Goal: Information Seeking & Learning: Learn about a topic

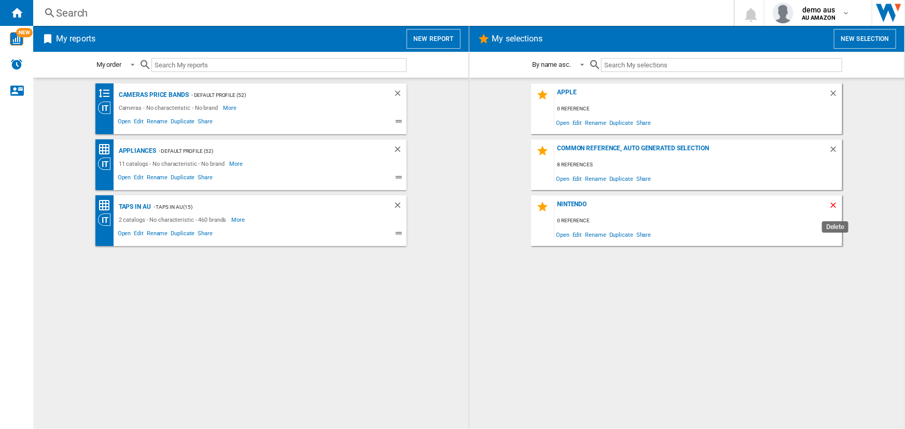
click at [835, 205] on ng-md-icon "Delete" at bounding box center [835, 207] width 12 height 12
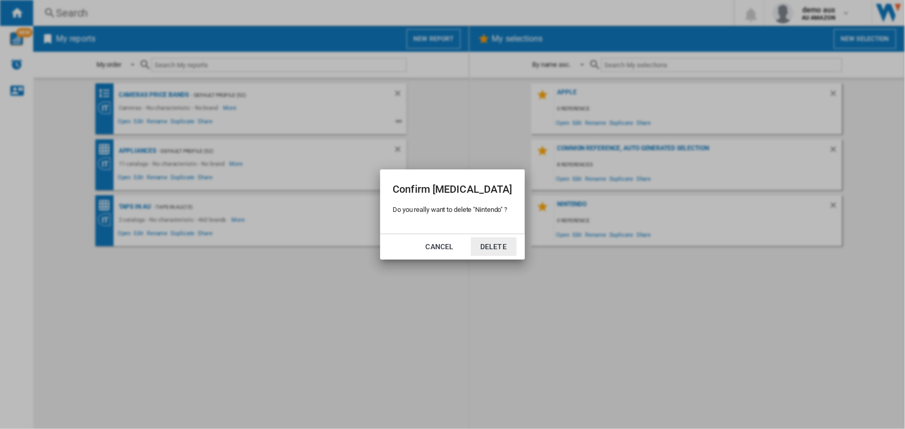
click at [501, 246] on button "Delete" at bounding box center [494, 247] width 46 height 19
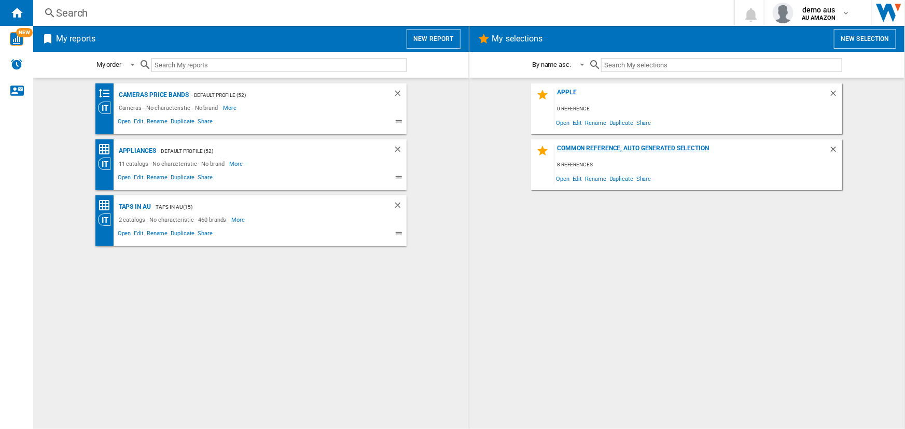
click at [577, 150] on div "Common reference, auto generated selection" at bounding box center [691, 152] width 274 height 14
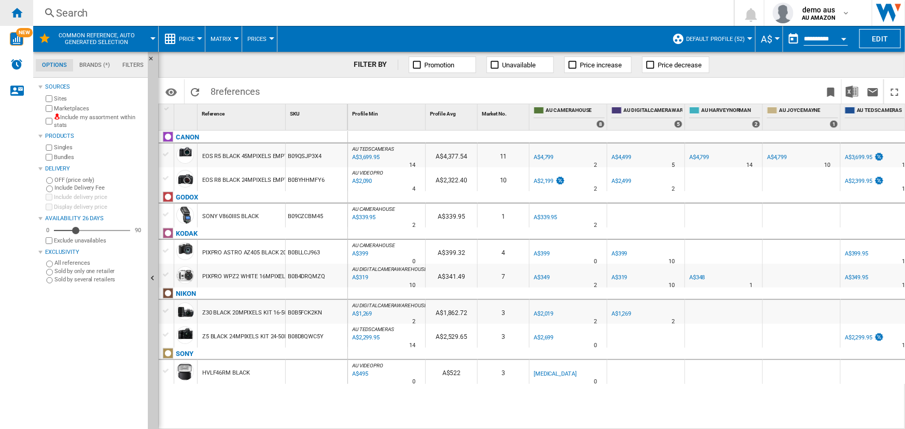
click at [11, 9] on ng-md-icon "Home" at bounding box center [16, 12] width 12 height 12
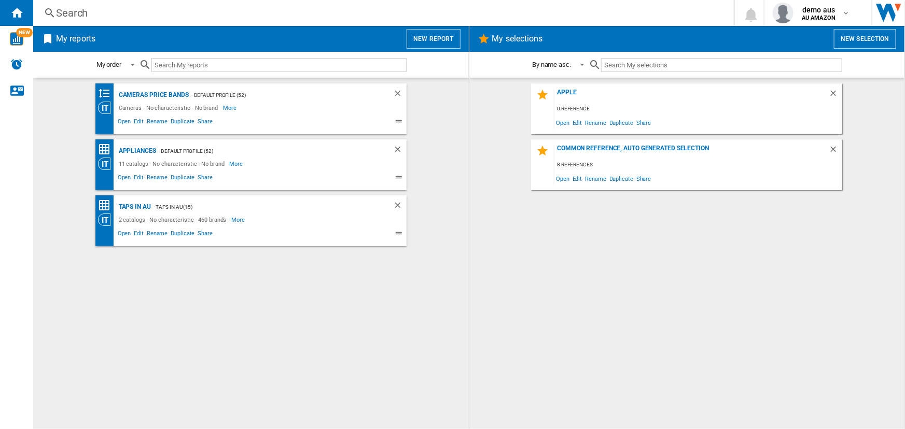
click at [444, 40] on button "New report" at bounding box center [433, 39] width 53 height 20
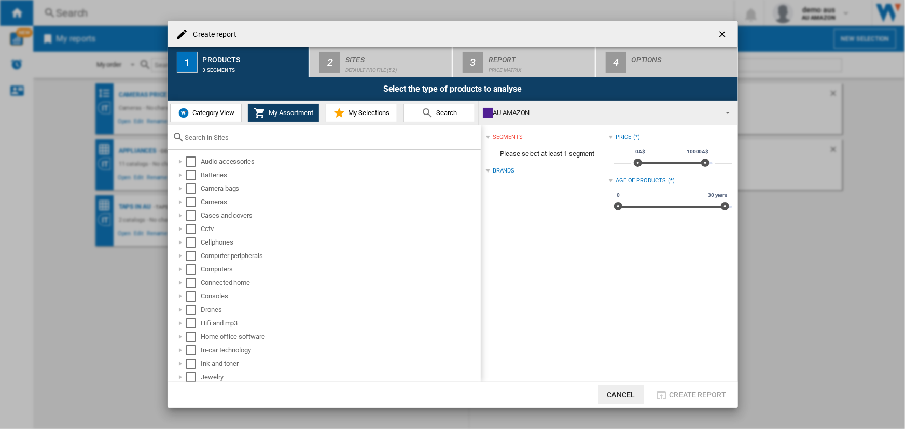
click at [208, 139] on input "text" at bounding box center [330, 138] width 290 height 8
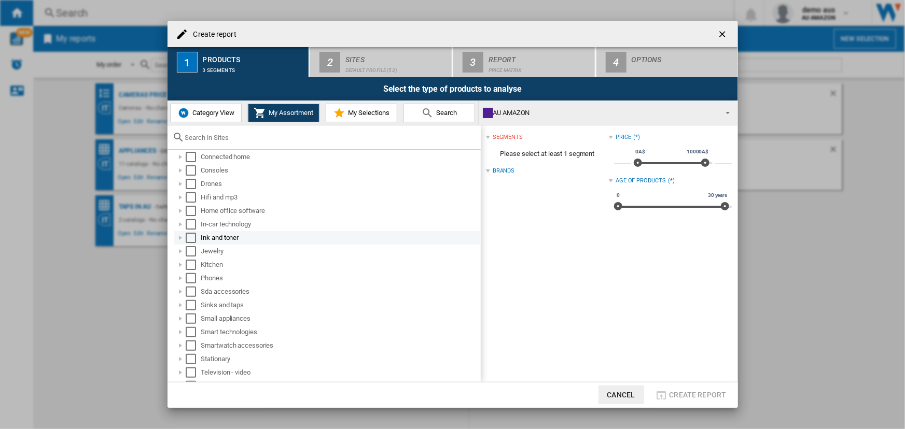
scroll to position [141, 0]
click at [179, 250] on div at bounding box center [180, 250] width 10 height 10
click at [616, 400] on button "Cancel" at bounding box center [621, 395] width 46 height 19
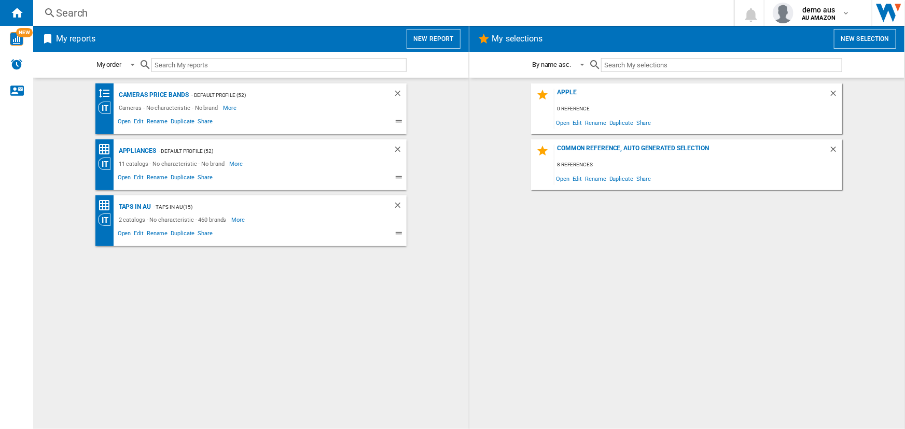
click at [425, 39] on button "New report" at bounding box center [433, 39] width 53 height 20
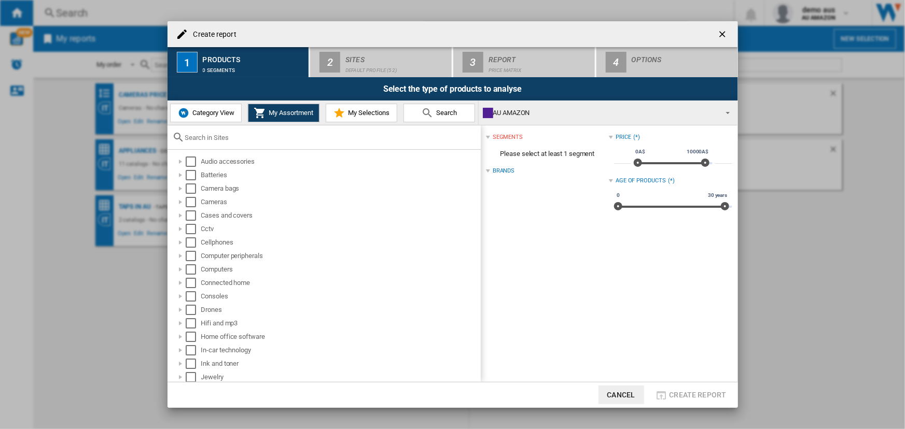
click at [195, 118] on button "Category View" at bounding box center [206, 113] width 72 height 19
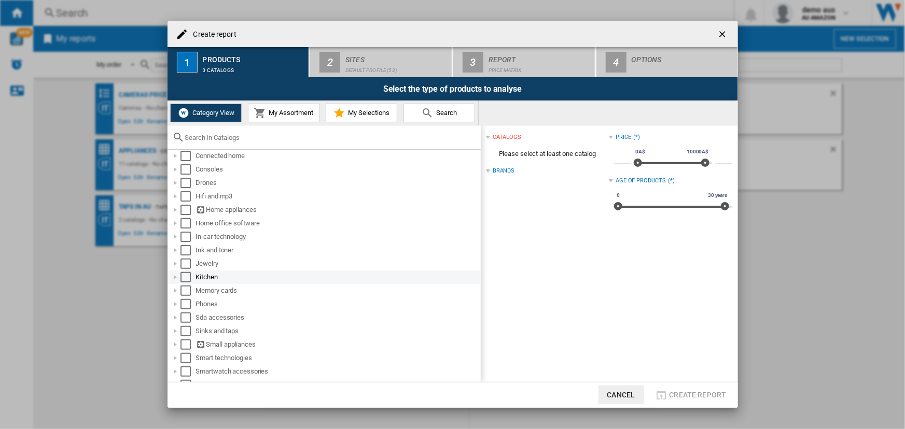
click at [174, 276] on div "Create report ..." at bounding box center [175, 277] width 10 height 10
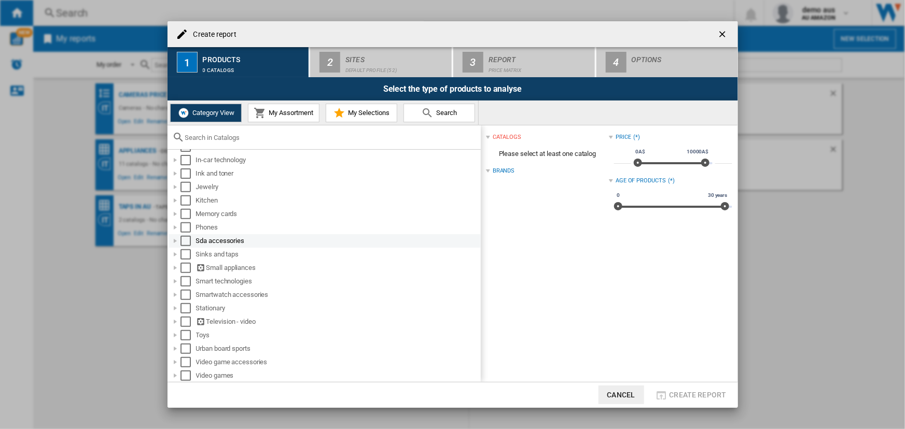
scroll to position [171, 0]
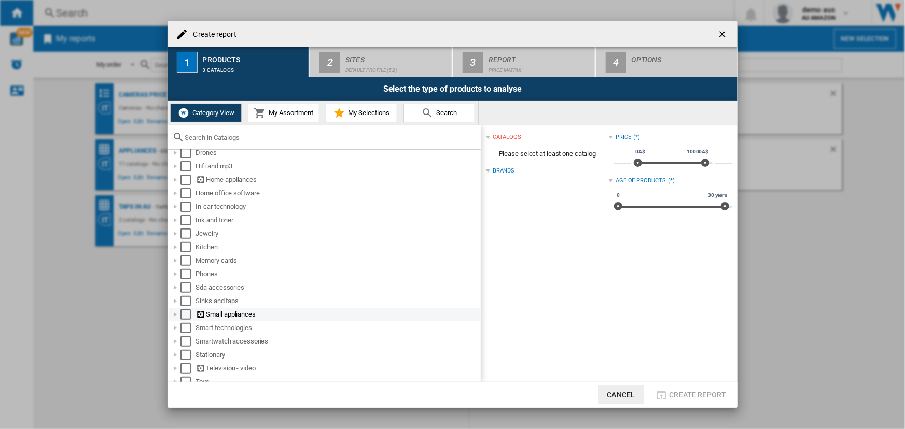
click at [174, 316] on div "Create report ..." at bounding box center [175, 315] width 10 height 10
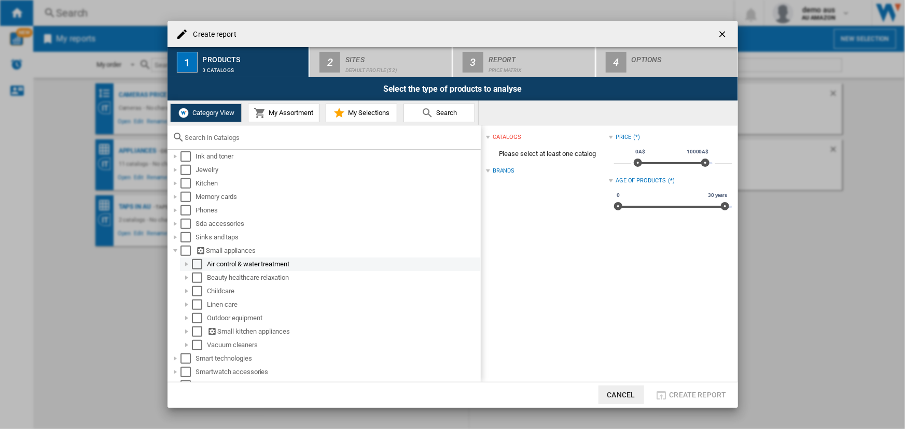
scroll to position [265, 0]
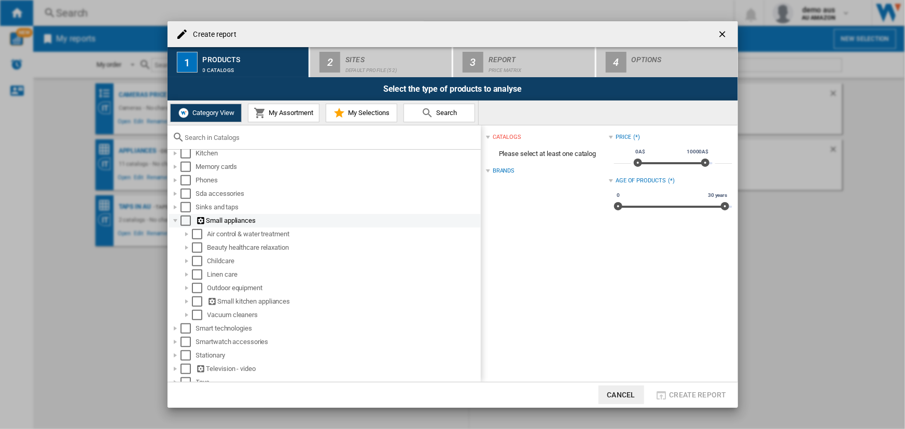
click at [175, 219] on div "Create report ..." at bounding box center [175, 221] width 10 height 10
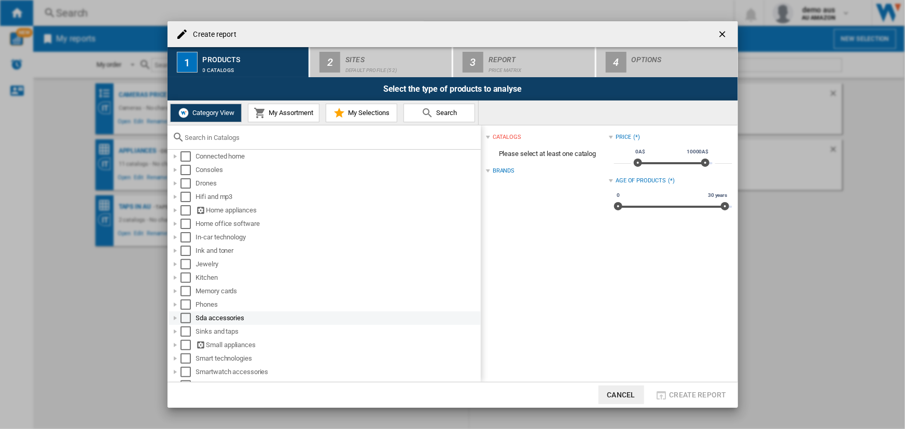
scroll to position [124, 0]
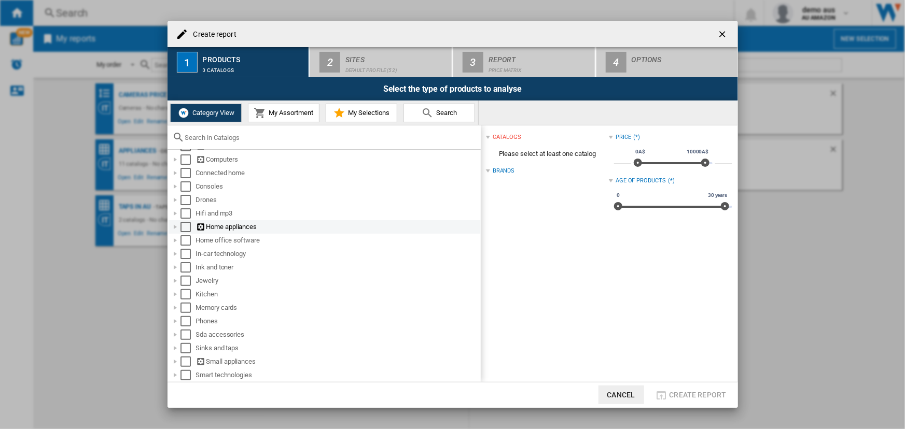
click at [174, 227] on div "Create report ..." at bounding box center [175, 227] width 10 height 10
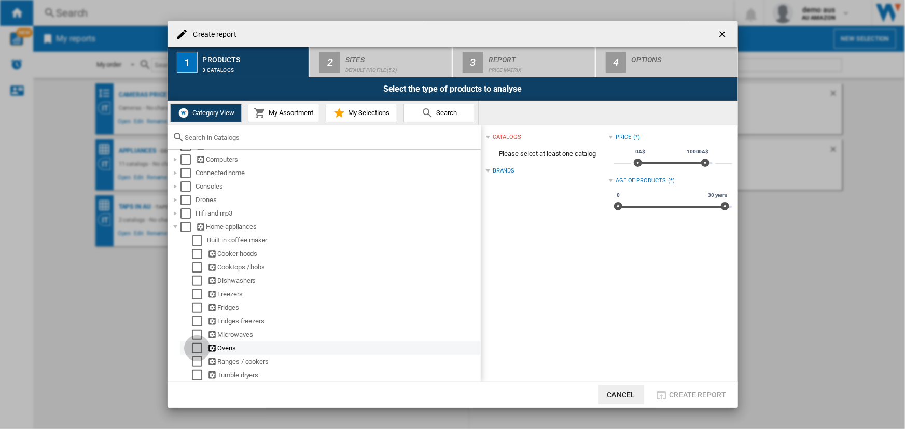
click at [197, 345] on div "Select" at bounding box center [197, 348] width 10 height 10
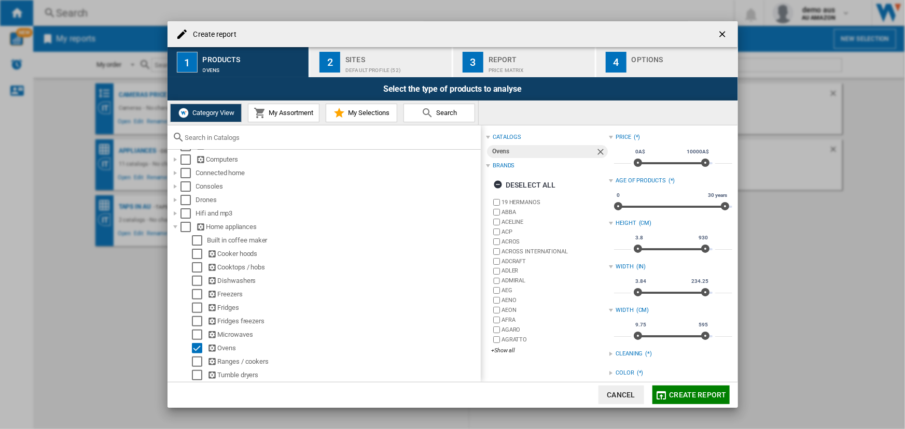
click at [686, 393] on span "Create report" at bounding box center [697, 395] width 57 height 8
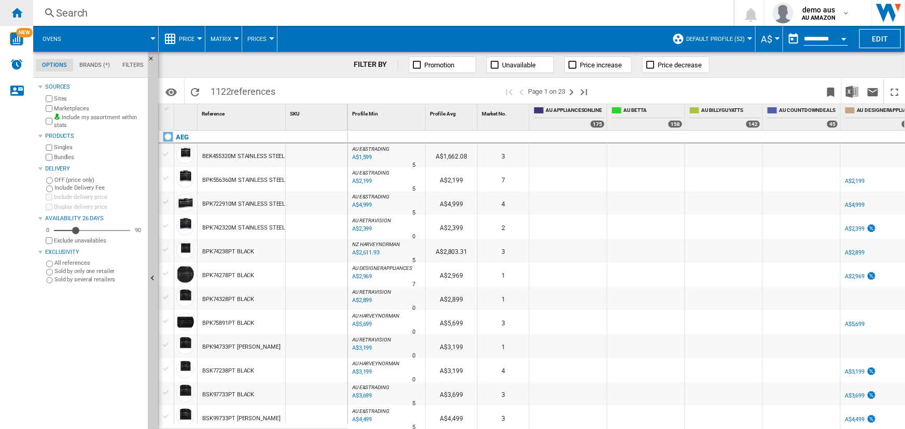
click at [16, 10] on ng-md-icon "Home" at bounding box center [16, 12] width 12 height 12
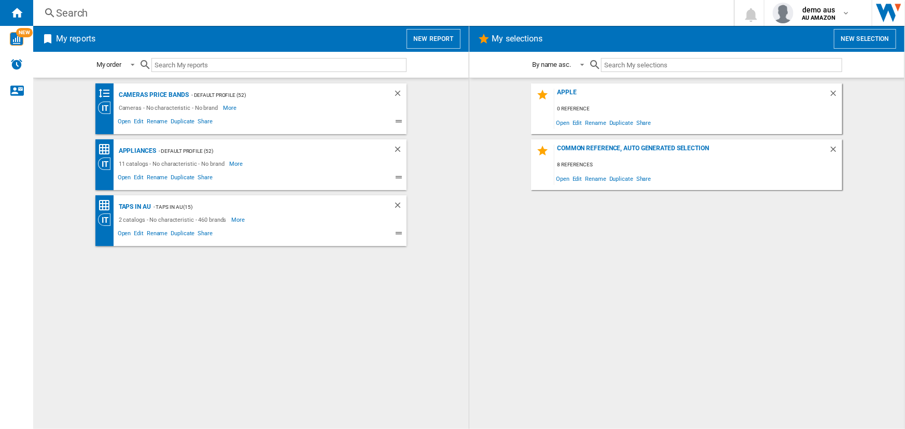
click at [432, 39] on button "New report" at bounding box center [433, 39] width 53 height 20
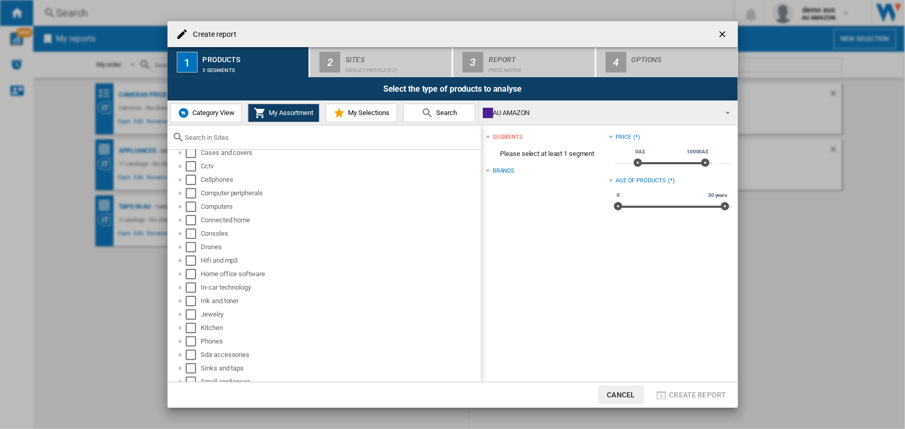
scroll to position [164, 0]
click at [180, 281] on div "Create report ..." at bounding box center [180, 281] width 10 height 10
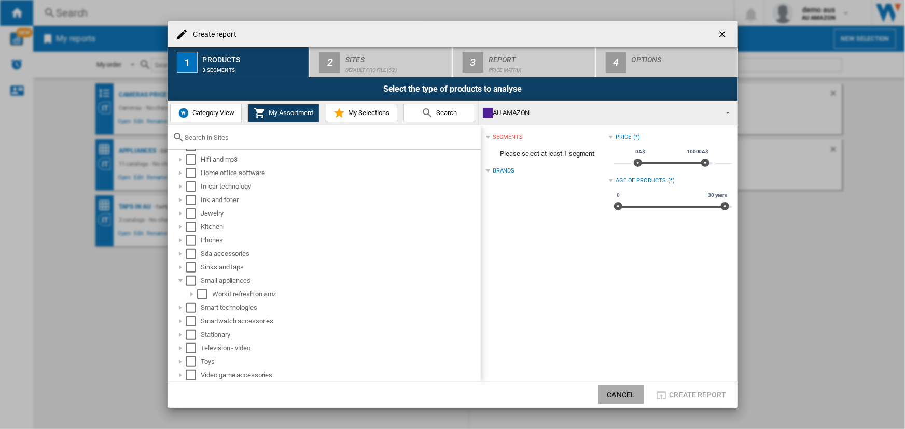
drag, startPoint x: 625, startPoint y: 394, endPoint x: 587, endPoint y: 381, distance: 41.2
click at [625, 394] on button "Cancel" at bounding box center [621, 395] width 46 height 19
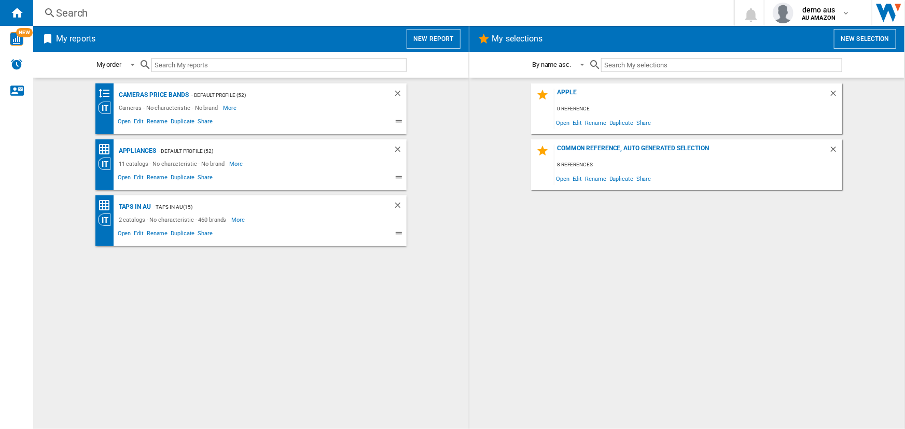
click at [436, 36] on button "New report" at bounding box center [433, 39] width 53 height 20
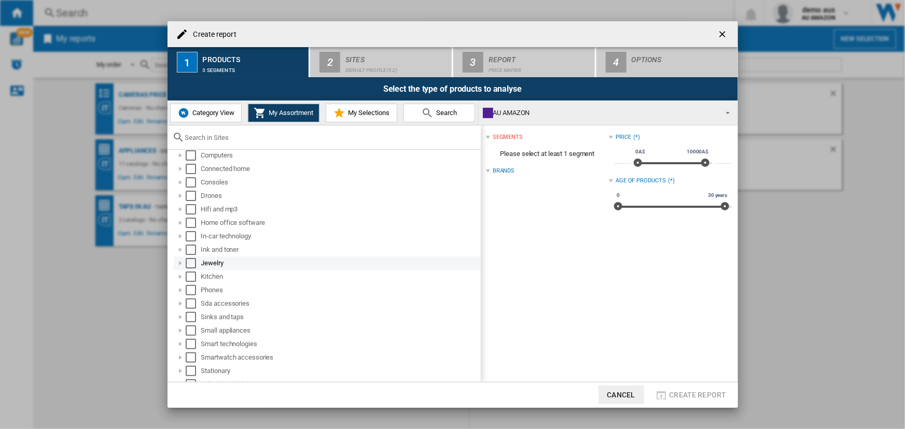
scroll to position [141, 0]
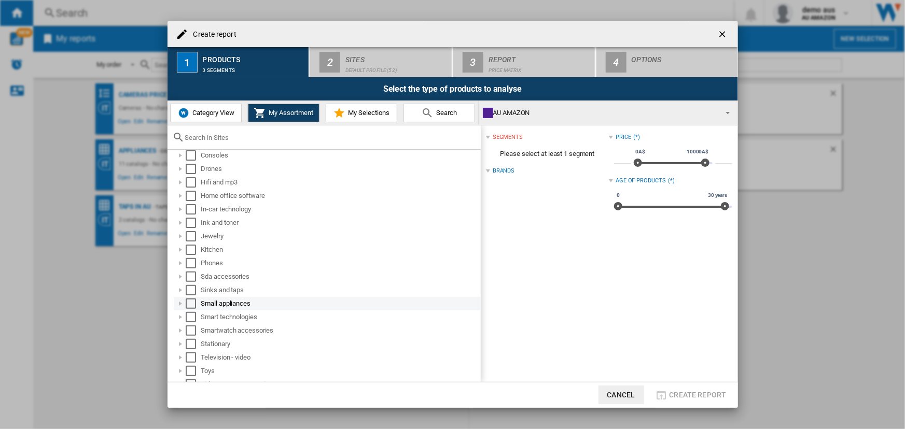
click at [181, 305] on div "Create report ..." at bounding box center [180, 304] width 10 height 10
click at [179, 303] on div "Create report ..." at bounding box center [180, 304] width 10 height 10
click at [216, 116] on span "Category View" at bounding box center [212, 113] width 45 height 8
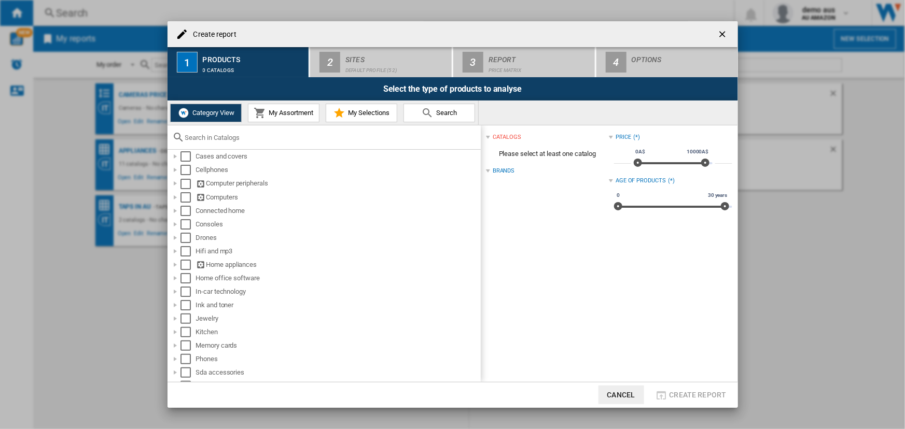
scroll to position [218, 0]
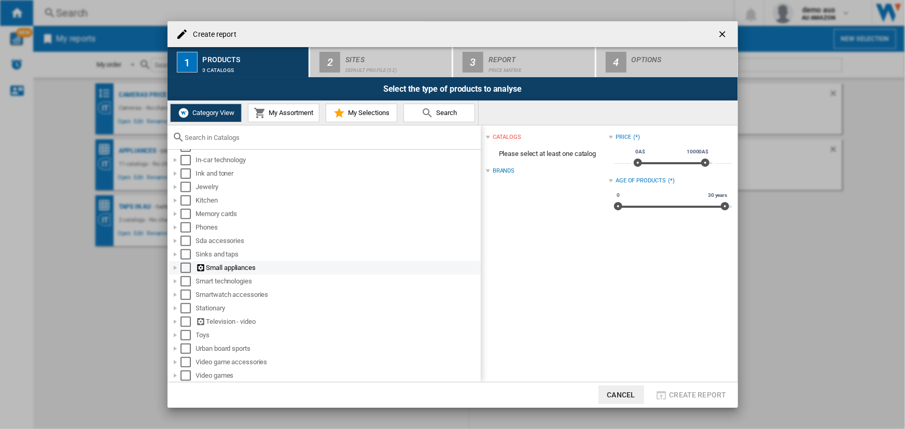
click at [175, 267] on div "Create report ..." at bounding box center [175, 268] width 10 height 10
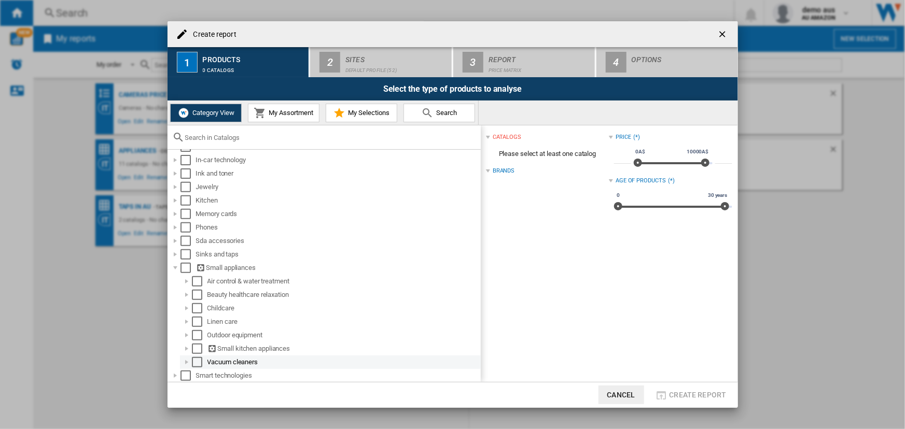
click at [197, 359] on div "Select" at bounding box center [197, 362] width 10 height 10
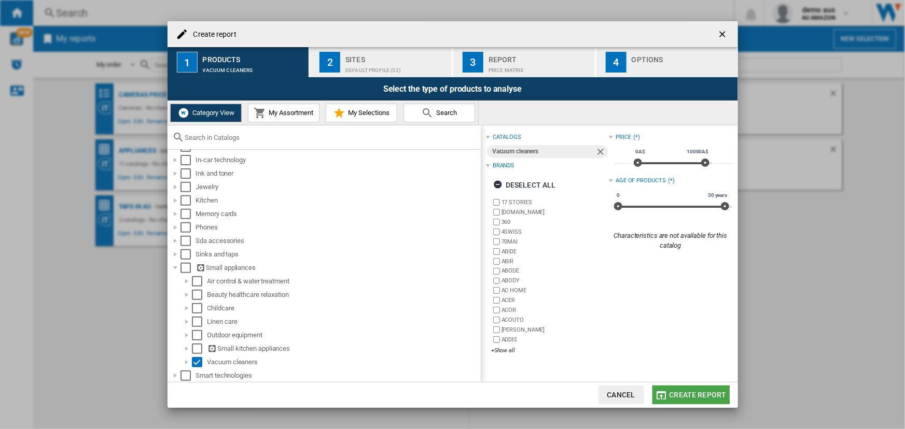
click at [685, 394] on span "Create report" at bounding box center [697, 395] width 57 height 8
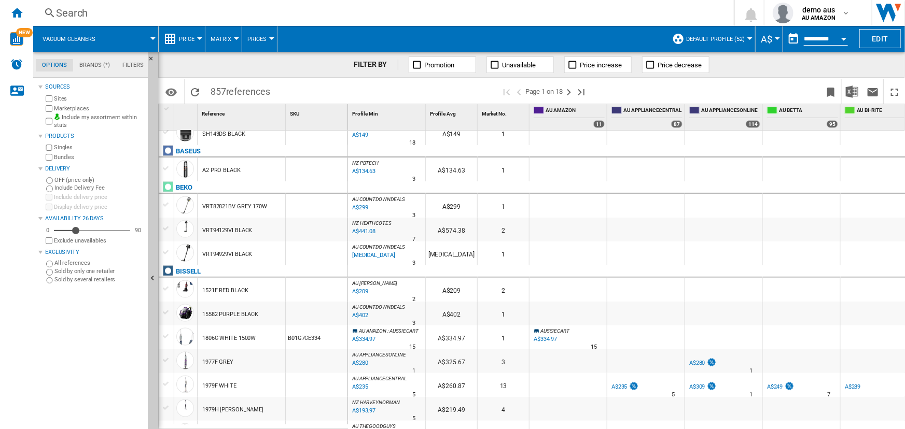
scroll to position [410, 0]
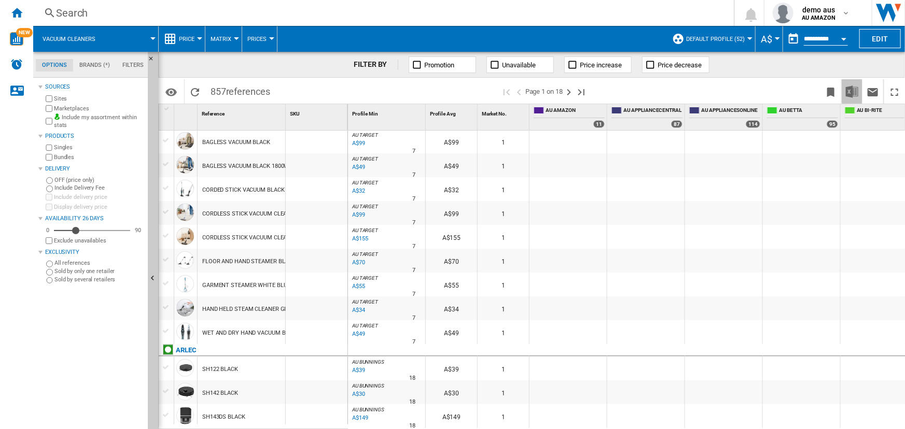
click at [852, 89] on img "Download in Excel" at bounding box center [852, 92] width 12 height 12
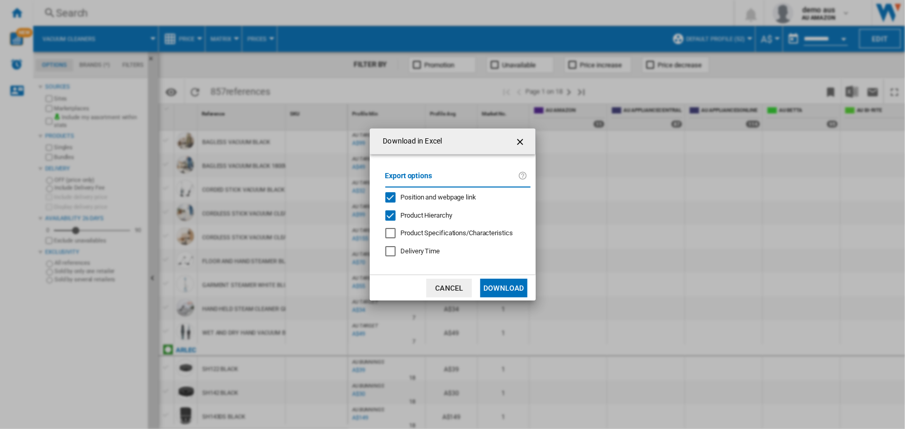
click at [505, 287] on button "Download" at bounding box center [503, 288] width 47 height 19
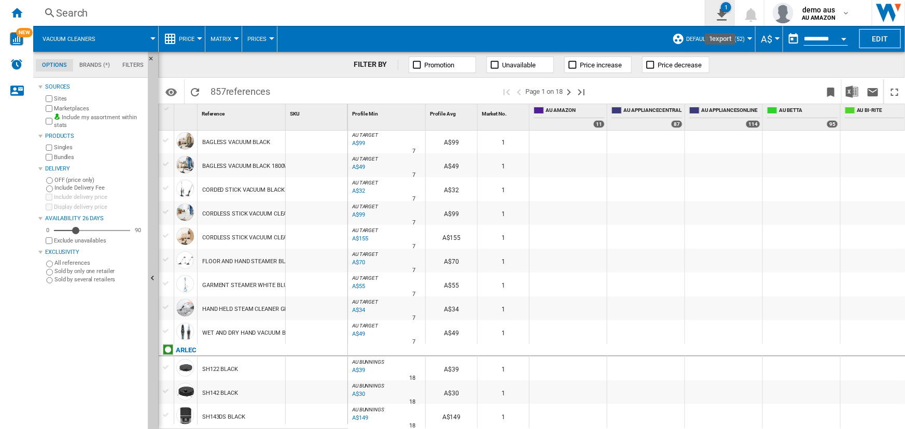
click at [719, 8] on ng-md-icon "1\a export" at bounding box center [720, 13] width 12 height 13
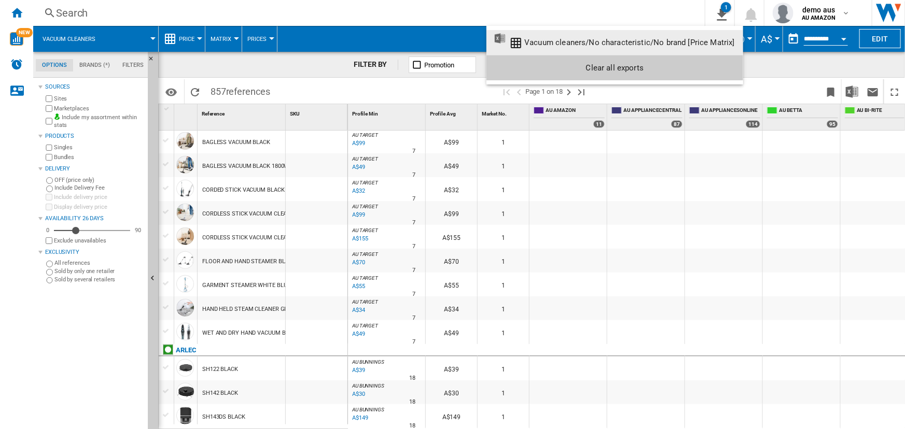
click at [603, 41] on div "Vacuum cleaners/No characteristic/No brand [Price Matrix]" at bounding box center [629, 42] width 211 height 9
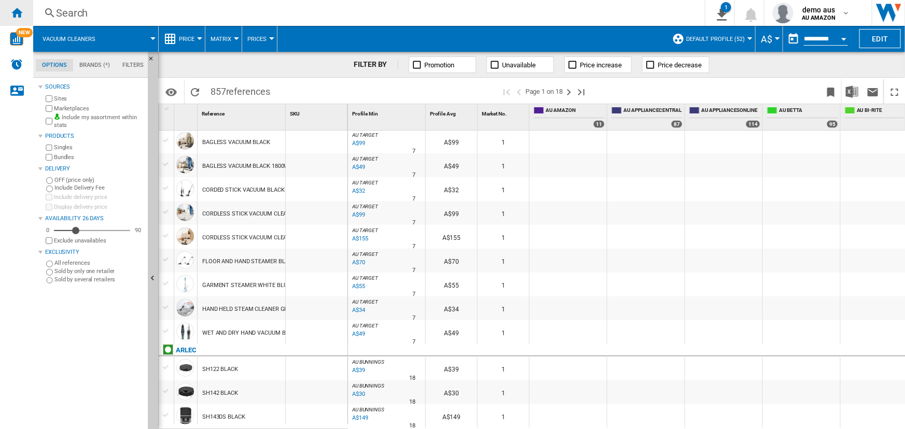
click at [17, 12] on ng-md-icon "Home" at bounding box center [16, 12] width 12 height 12
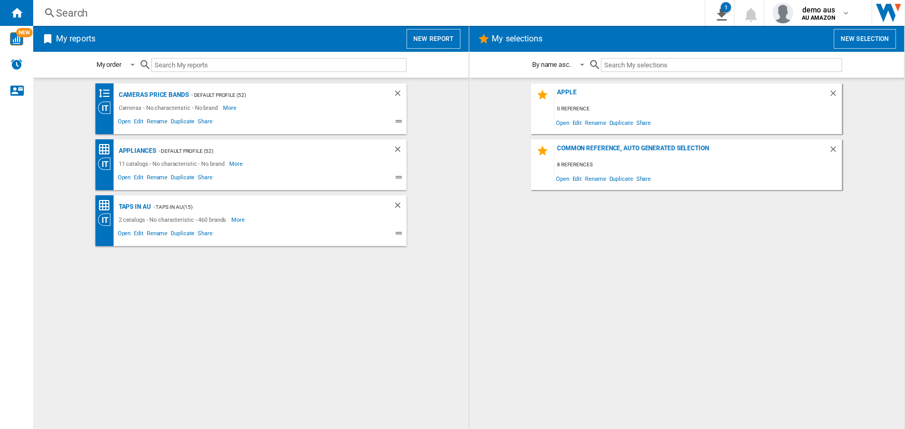
click at [429, 38] on button "New report" at bounding box center [433, 39] width 53 height 20
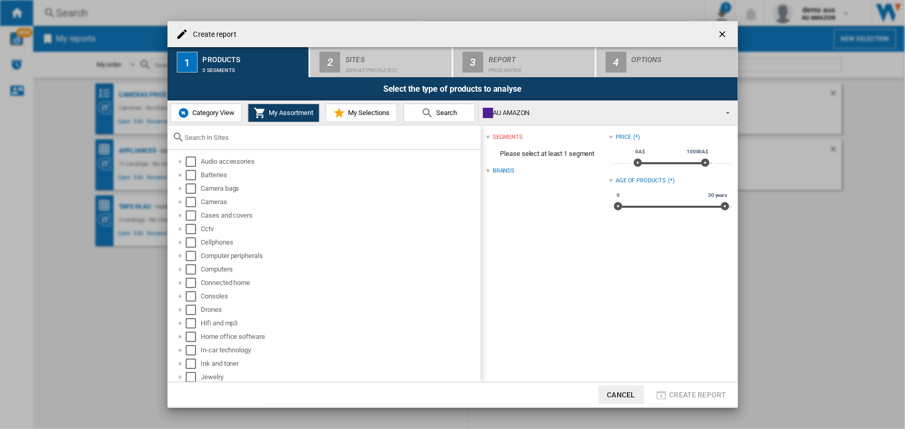
click at [219, 116] on span "Category View" at bounding box center [212, 113] width 45 height 8
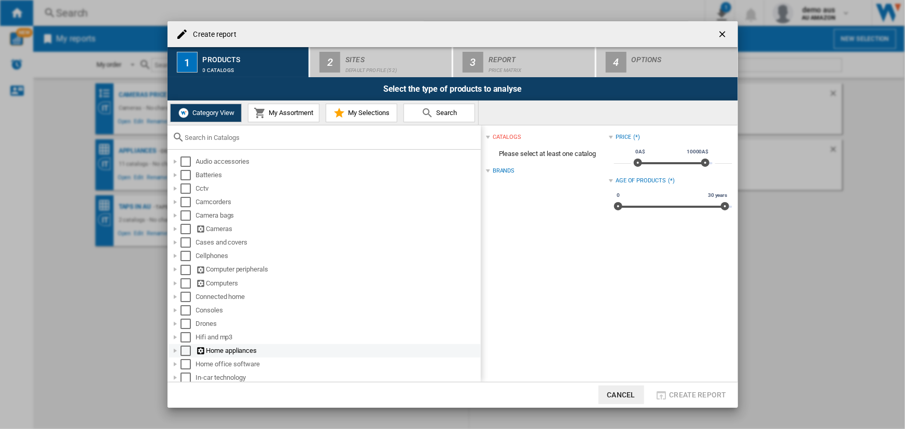
click at [184, 351] on div "Select" at bounding box center [185, 351] width 10 height 10
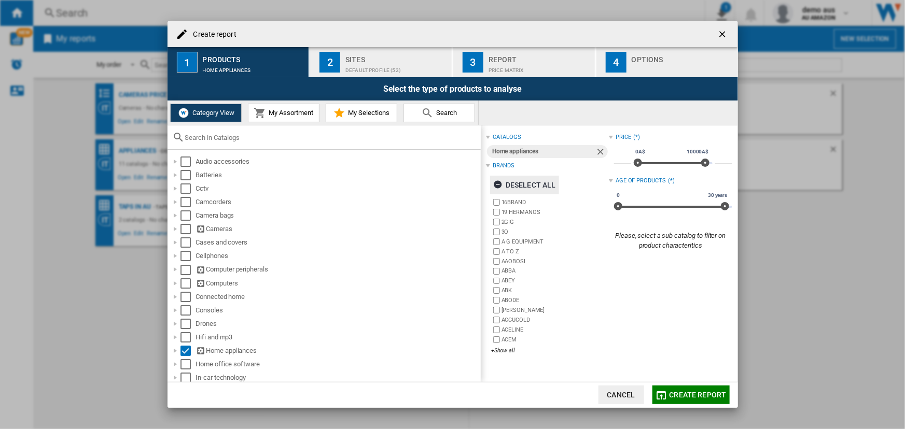
click at [496, 184] on ng-md-icon "Create report ..." at bounding box center [499, 186] width 12 height 12
click at [508, 352] on div "+Show all" at bounding box center [550, 351] width 118 height 8
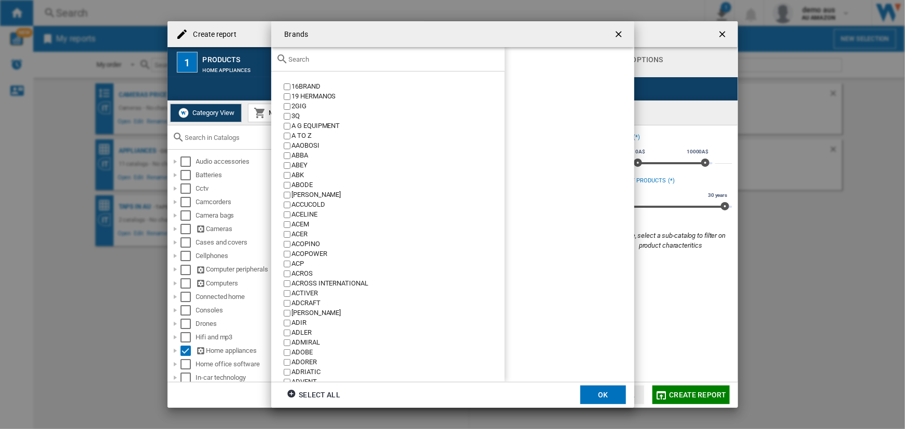
click at [309, 58] on input "text" at bounding box center [394, 59] width 211 height 8
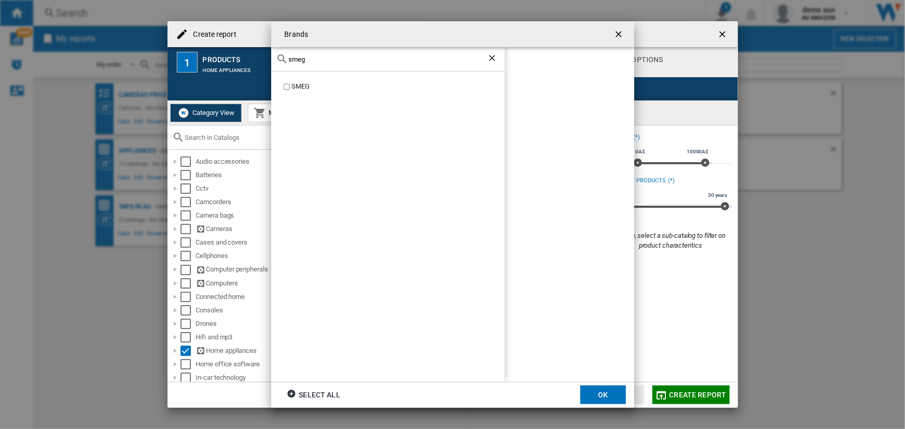
type input "smeg"
click at [607, 398] on button "OK" at bounding box center [603, 395] width 46 height 19
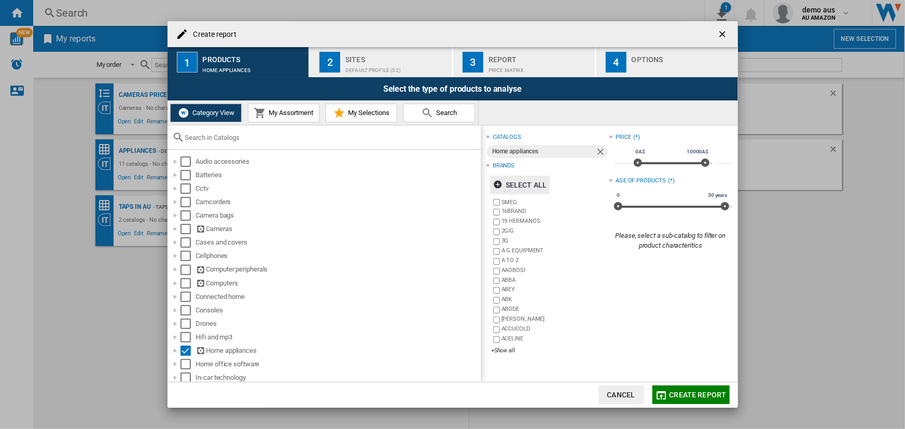
click at [691, 395] on span "Create report" at bounding box center [697, 395] width 57 height 8
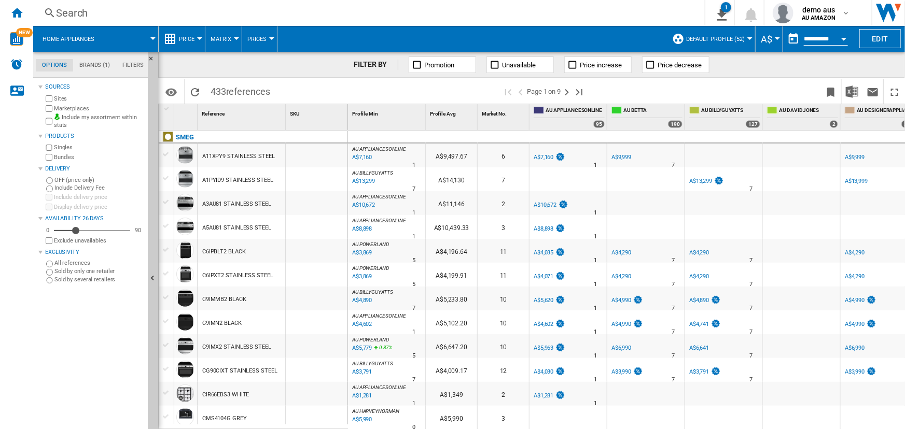
drag, startPoint x: 201, startPoint y: 300, endPoint x: 207, endPoint y: 301, distance: 6.3
click at [207, 301] on div "C9IMMB2 BLACK" at bounding box center [242, 299] width 88 height 24
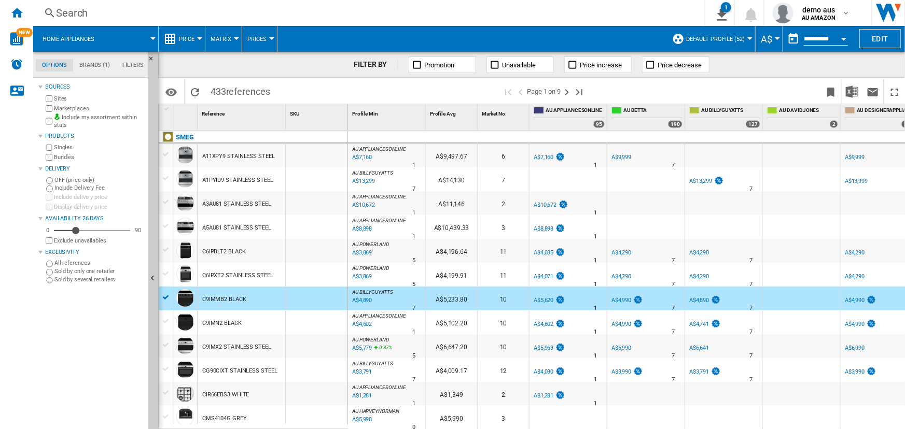
click at [164, 295] on div at bounding box center [166, 297] width 11 height 9
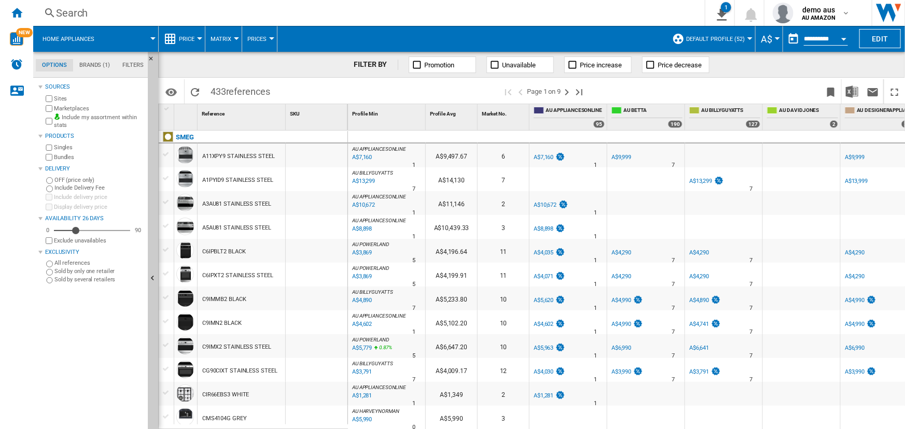
scroll to position [0, 868]
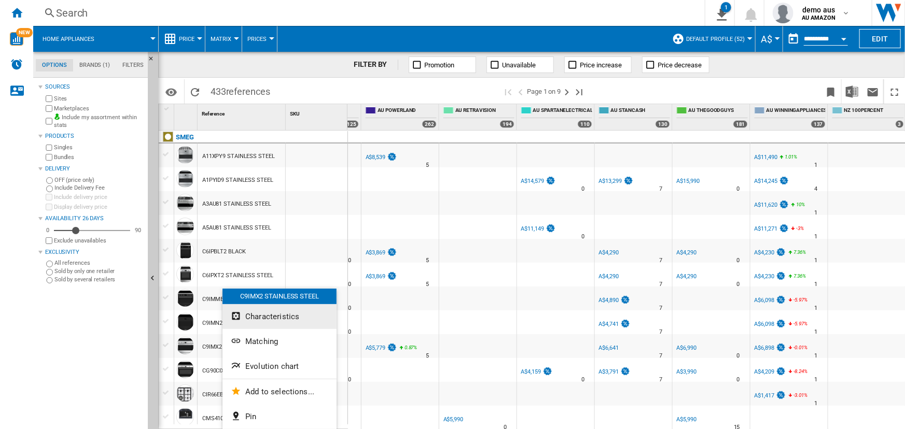
click at [252, 319] on span "Characteristics" at bounding box center [272, 316] width 54 height 9
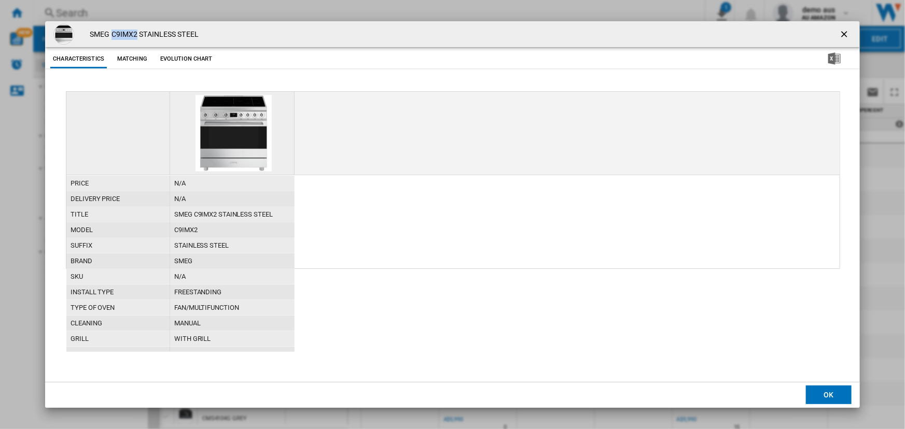
drag, startPoint x: 113, startPoint y: 35, endPoint x: 137, endPoint y: 39, distance: 25.3
click at [137, 37] on h4 "SMEG C9IMX2 STAINLESS STEEL" at bounding box center [142, 35] width 114 height 10
copy h4 "C9IMX2"
click at [844, 32] on ng-md-icon "getI18NText('BUTTONS.CLOSE_DIALOG')" at bounding box center [845, 35] width 12 height 12
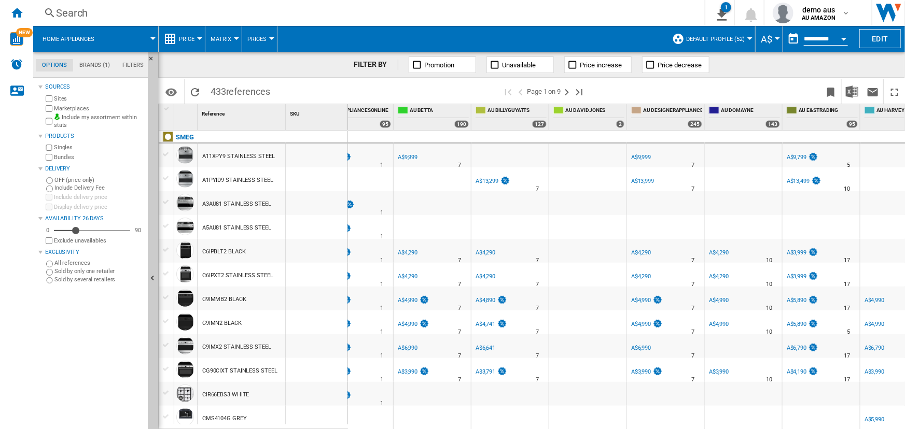
scroll to position [0, 166]
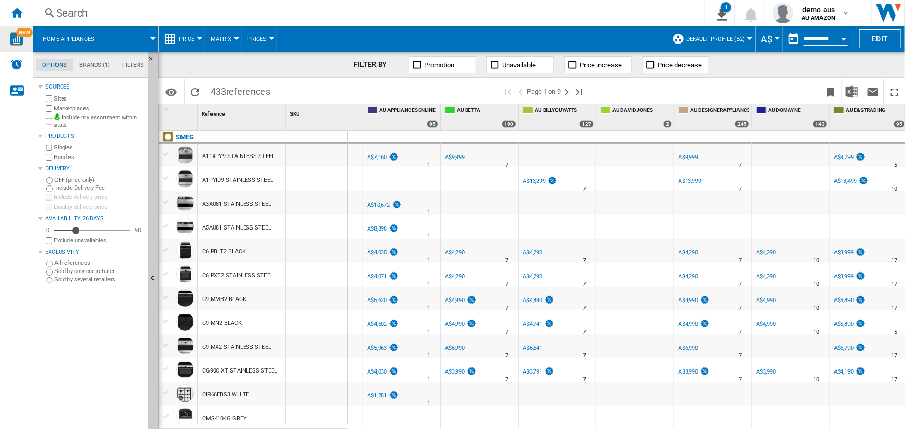
click at [19, 35] on span "NEW" at bounding box center [24, 32] width 17 height 9
click at [15, 13] on ng-md-icon "Home" at bounding box center [16, 12] width 12 height 12
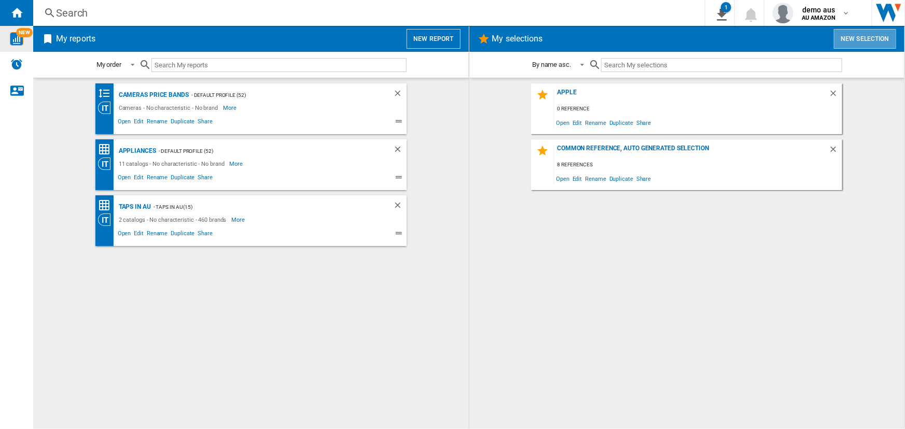
click at [858, 36] on button "New selection" at bounding box center [865, 39] width 62 height 20
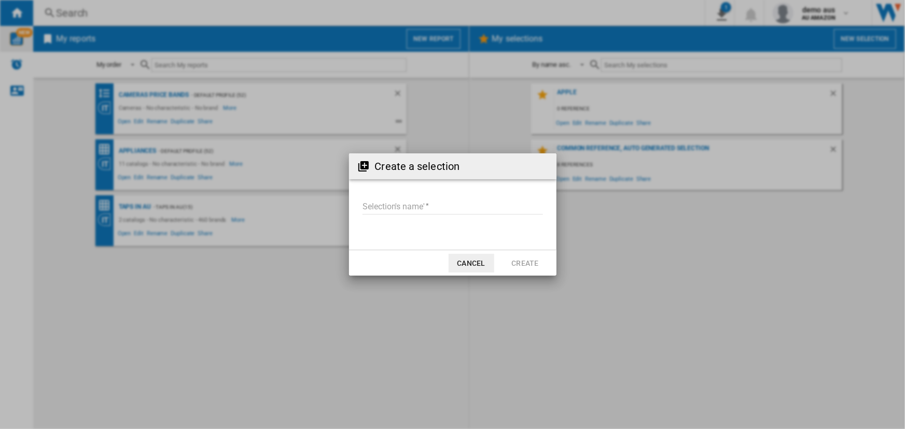
click at [398, 204] on input "Selection's name'" at bounding box center [452, 207] width 180 height 16
type input "****"
click at [531, 261] on button "Create" at bounding box center [525, 263] width 46 height 19
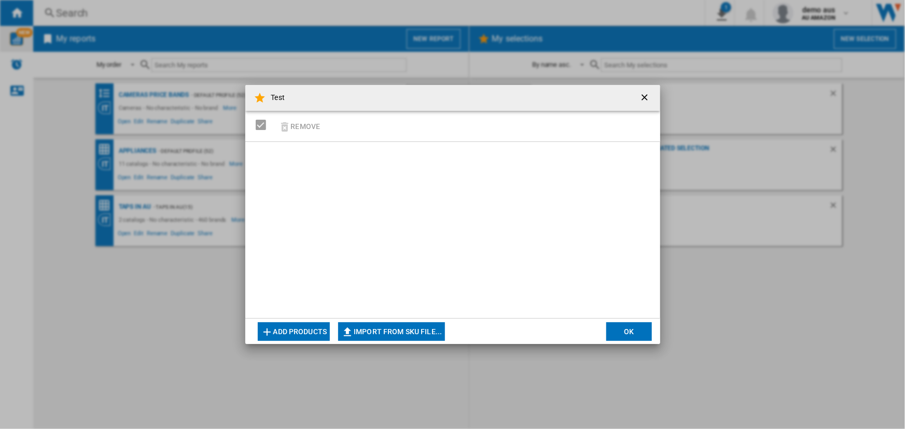
click at [367, 331] on button "Import from SKU file..." at bounding box center [391, 332] width 107 height 19
type input "**********"
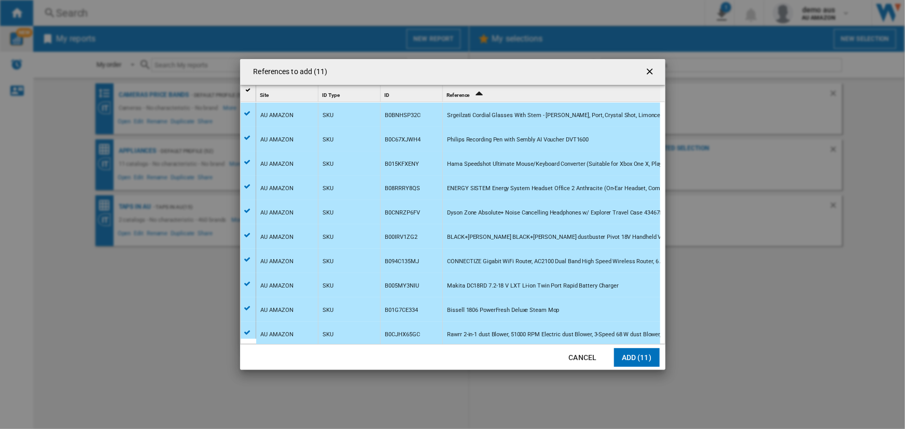
click at [581, 357] on button "Cancel" at bounding box center [583, 357] width 46 height 19
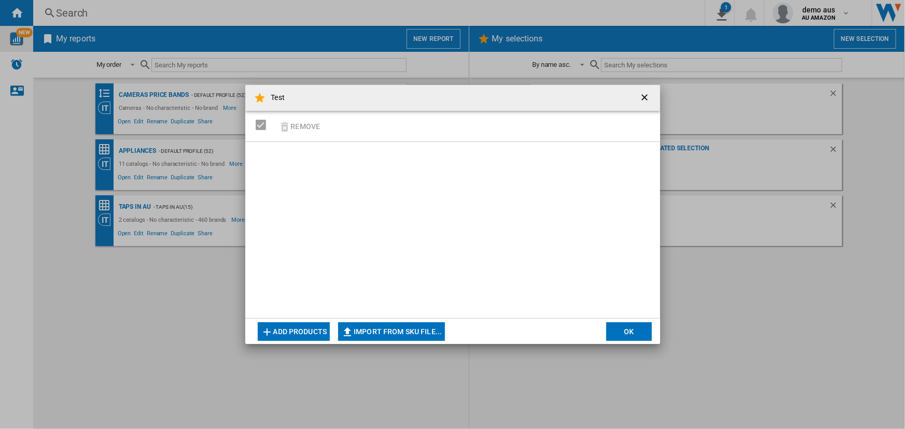
click at [647, 95] on ng-md-icon "getI18NText('BUTTONS.CLOSE_DIALOG')" at bounding box center [645, 98] width 12 height 12
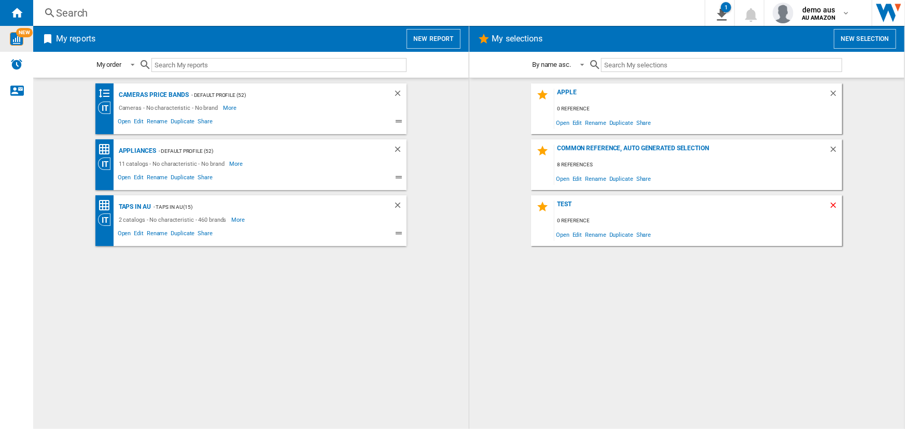
click at [833, 204] on ng-md-icon "Delete" at bounding box center [835, 207] width 12 height 12
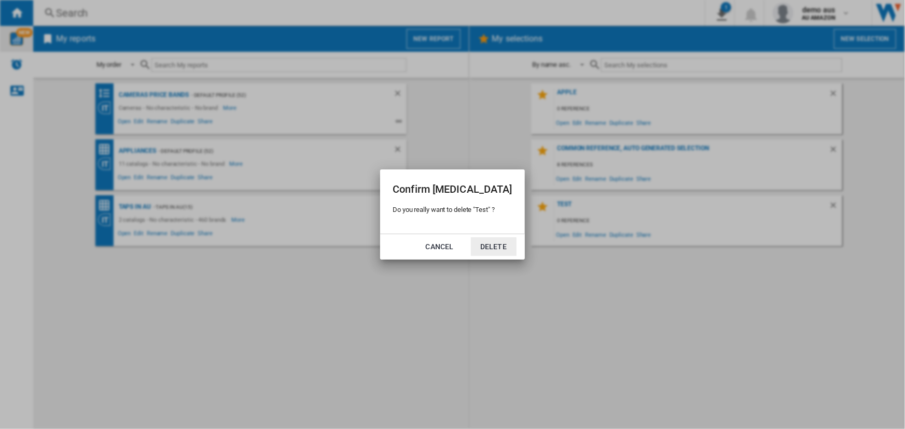
click at [482, 248] on button "Delete" at bounding box center [494, 247] width 46 height 19
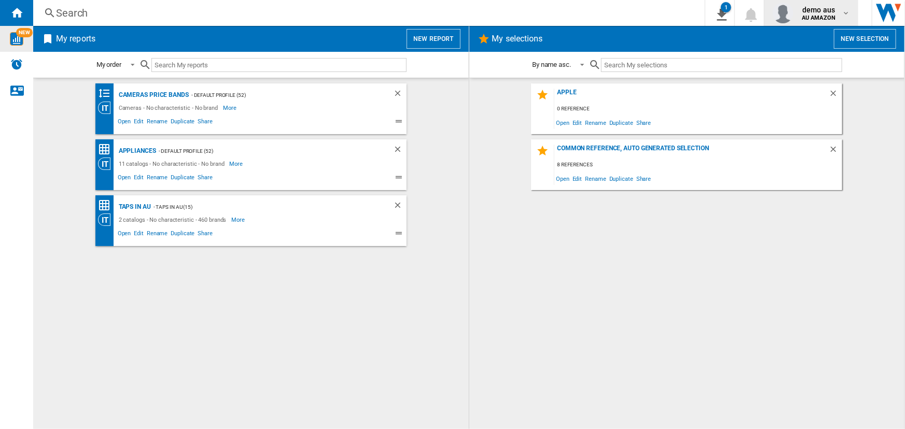
click at [837, 16] on div "demo aus AU AMAZON" at bounding box center [820, 13] width 44 height 17
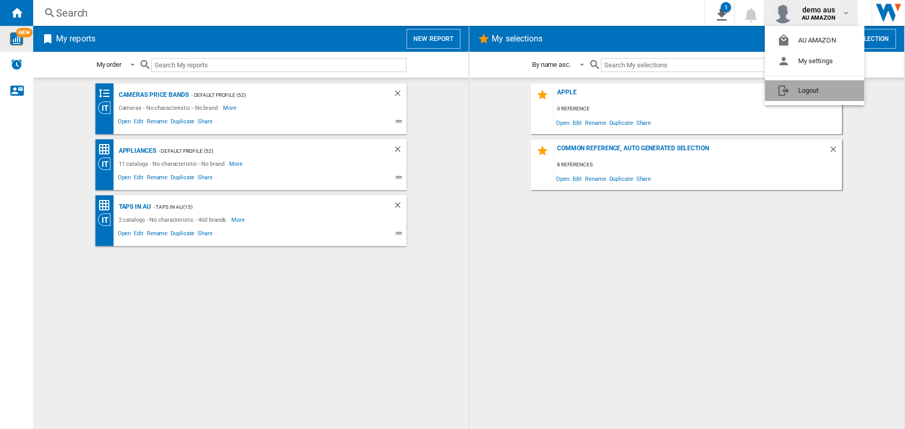
click at [800, 87] on button "Logout" at bounding box center [815, 90] width 100 height 21
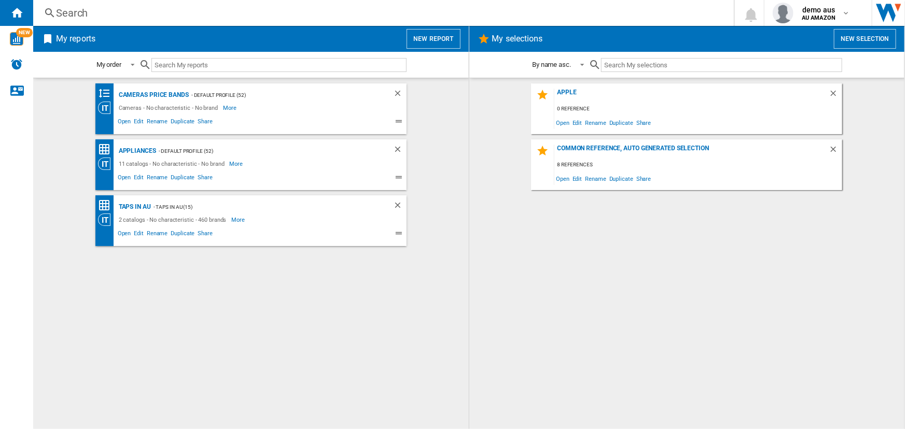
click at [861, 34] on button "New selection" at bounding box center [865, 39] width 62 height 20
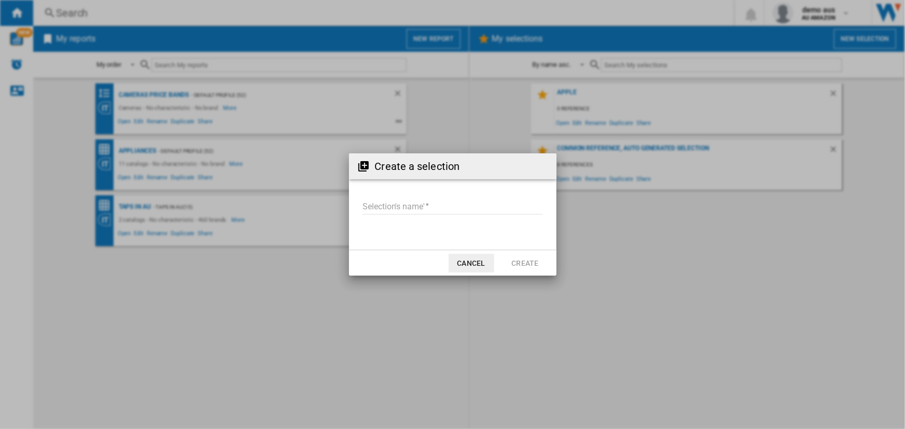
click at [398, 203] on input "Selection's name'" at bounding box center [452, 207] width 180 height 16
type input "****"
click at [520, 262] on button "Create" at bounding box center [525, 263] width 46 height 19
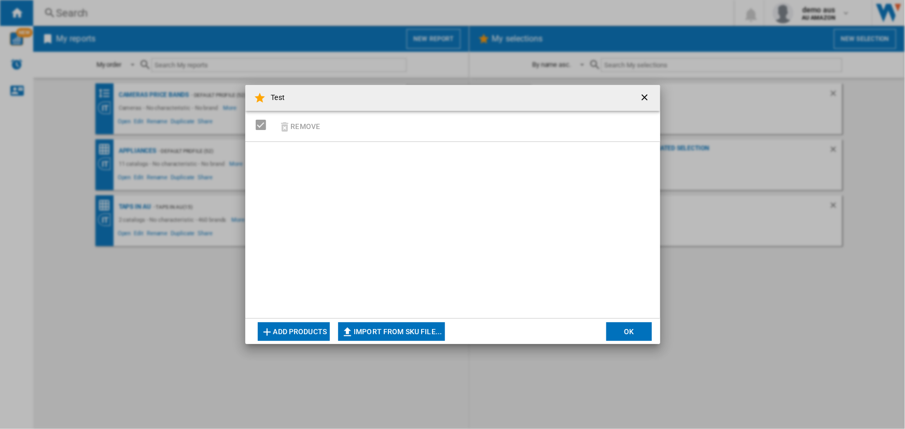
click at [386, 332] on button "Import from SKU file..." at bounding box center [391, 332] width 107 height 19
type input "**********"
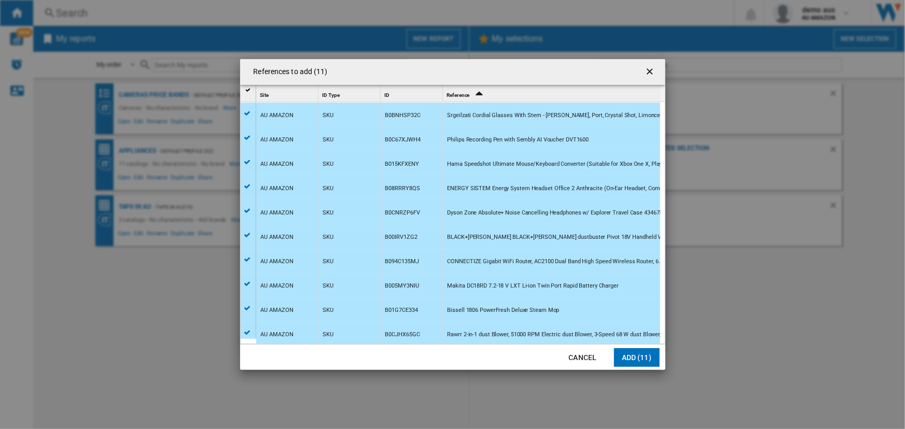
click at [637, 357] on button "Add (11)" at bounding box center [637, 357] width 46 height 19
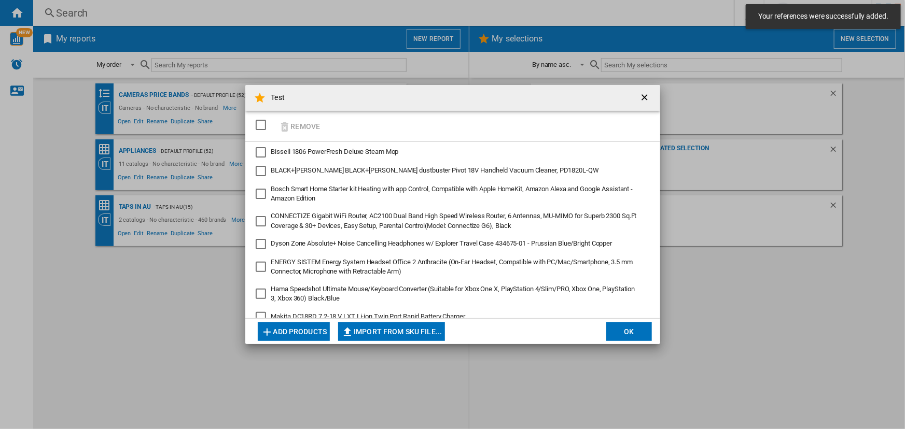
click at [631, 334] on button "OK" at bounding box center [629, 332] width 46 height 19
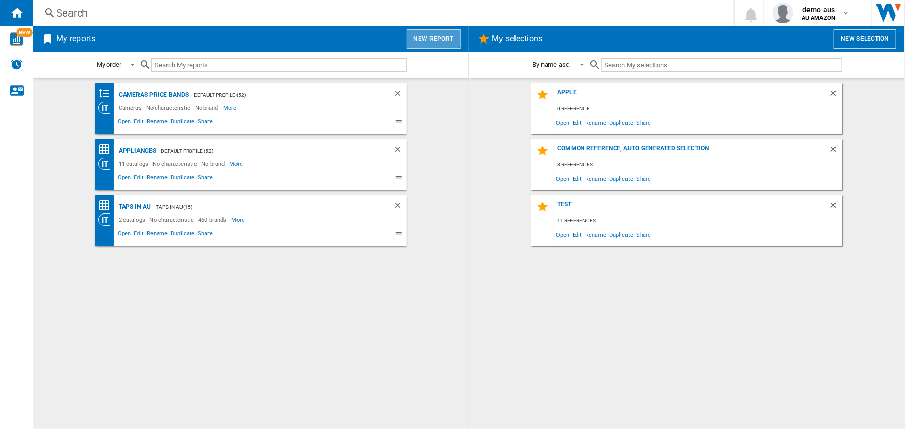
click at [431, 36] on button "New report" at bounding box center [433, 39] width 53 height 20
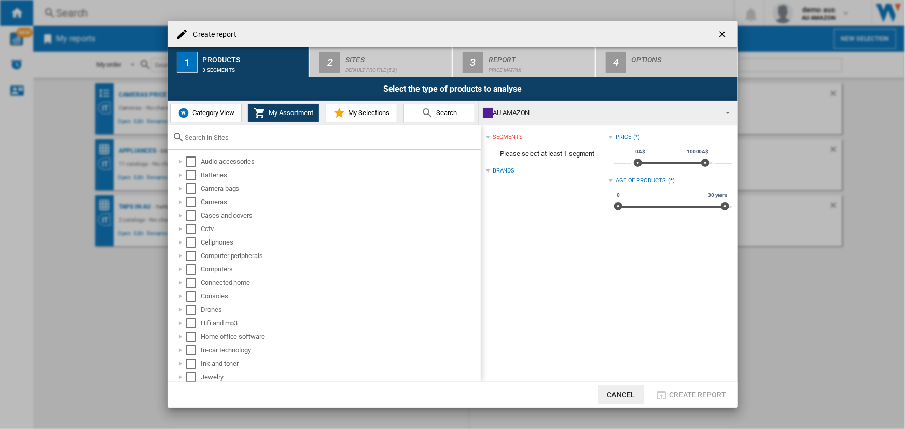
click at [212, 110] on span "Category View" at bounding box center [212, 113] width 45 height 8
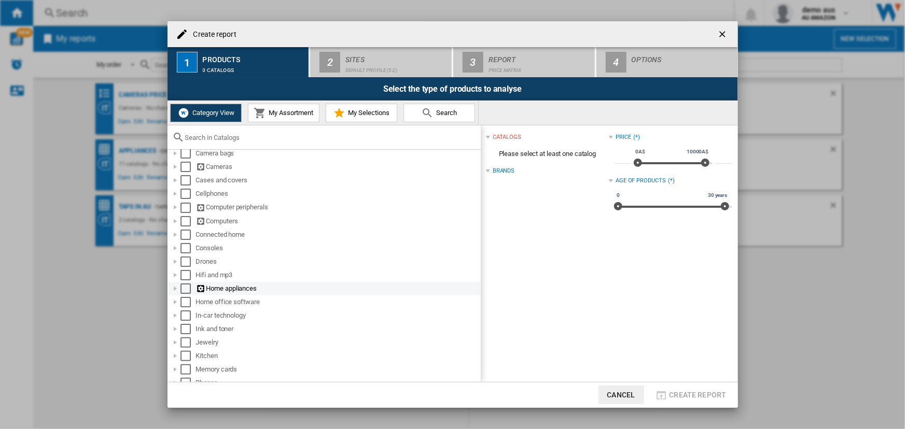
scroll to position [94, 0]
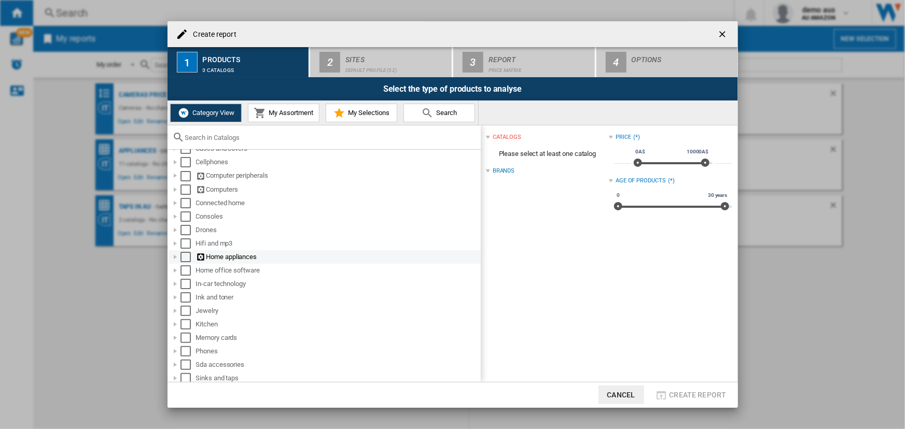
click at [173, 257] on div at bounding box center [175, 257] width 10 height 10
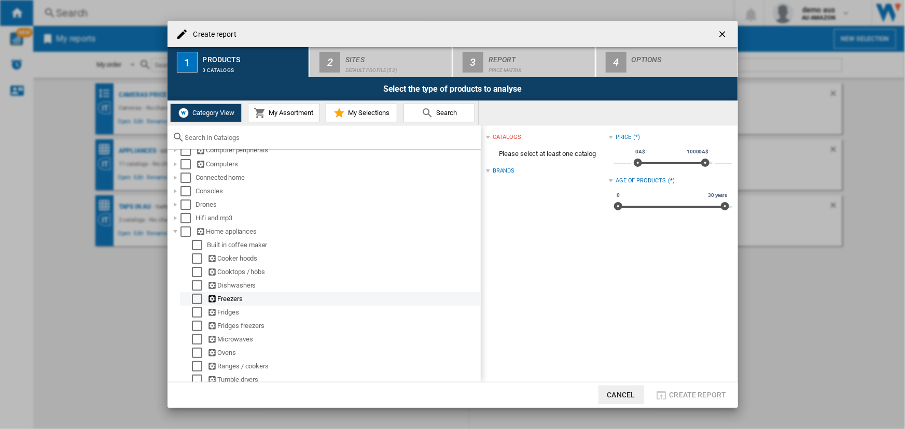
scroll to position [141, 0]
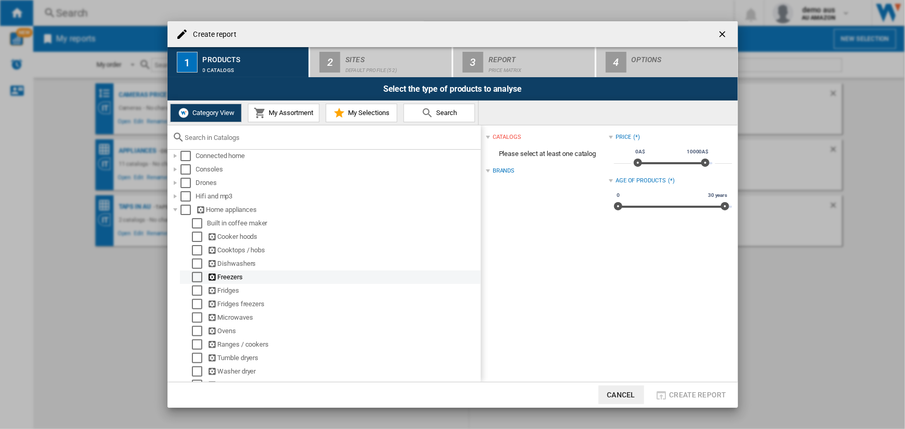
click at [198, 274] on div "Select" at bounding box center [197, 277] width 10 height 10
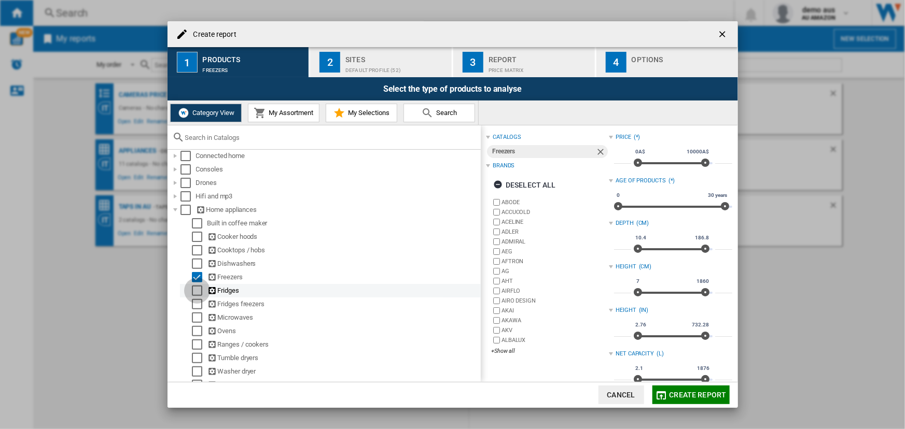
click at [199, 287] on div "Select" at bounding box center [197, 291] width 10 height 10
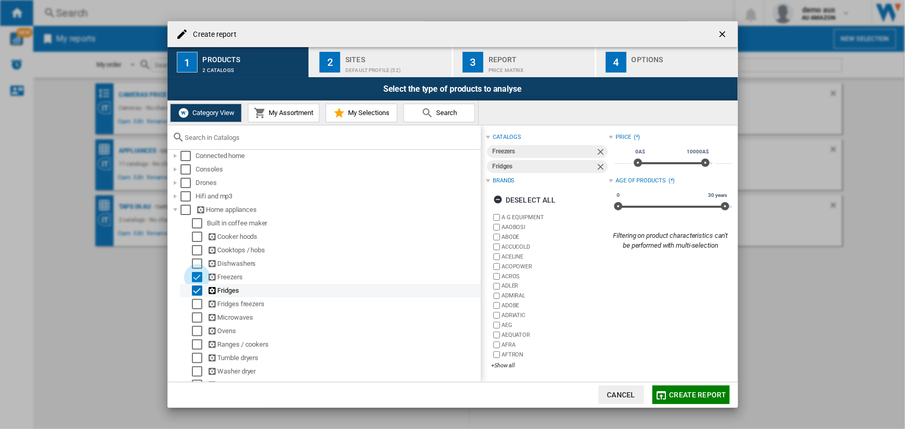
drag, startPoint x: 197, startPoint y: 276, endPoint x: 206, endPoint y: 287, distance: 14.3
click at [197, 275] on div "Select" at bounding box center [197, 277] width 10 height 10
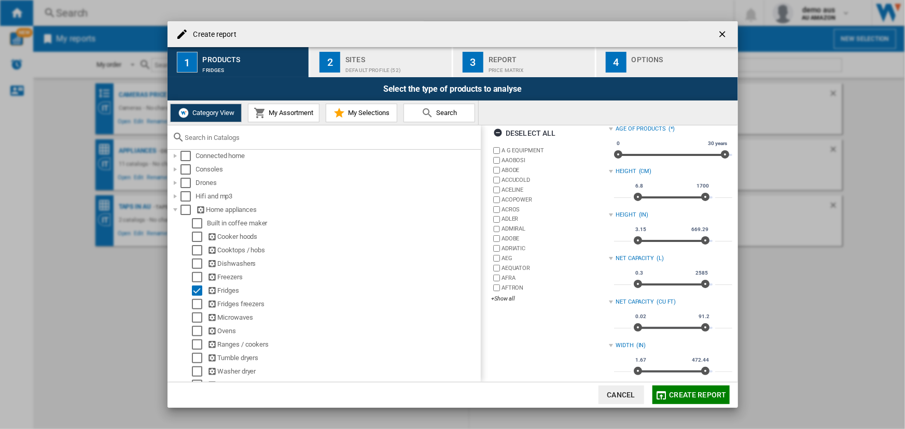
scroll to position [47, 0]
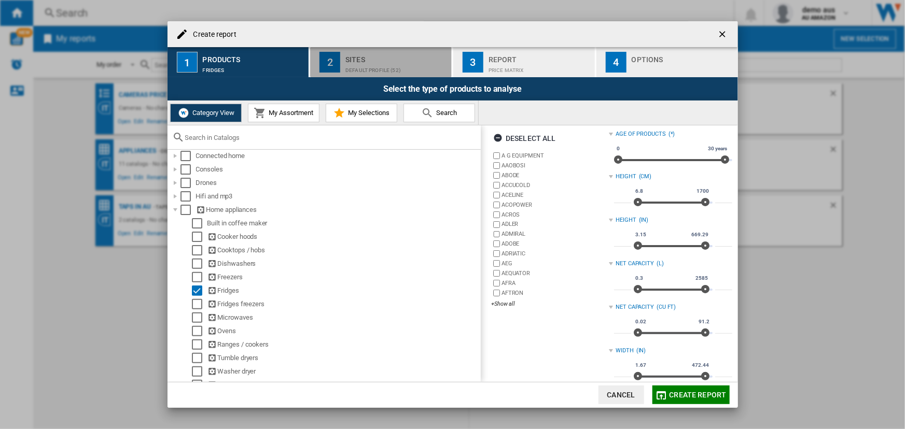
click at [375, 71] on div "Default profile (52)" at bounding box center [396, 67] width 102 height 11
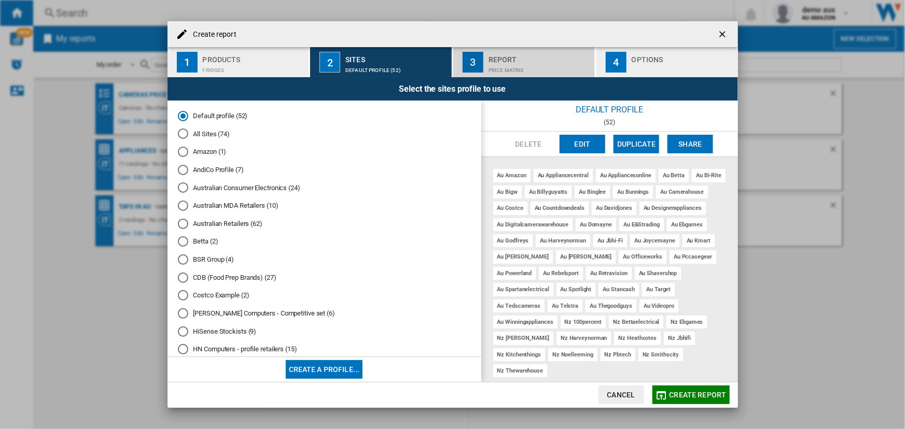
click at [497, 67] on div "Price Matrix" at bounding box center [539, 67] width 102 height 11
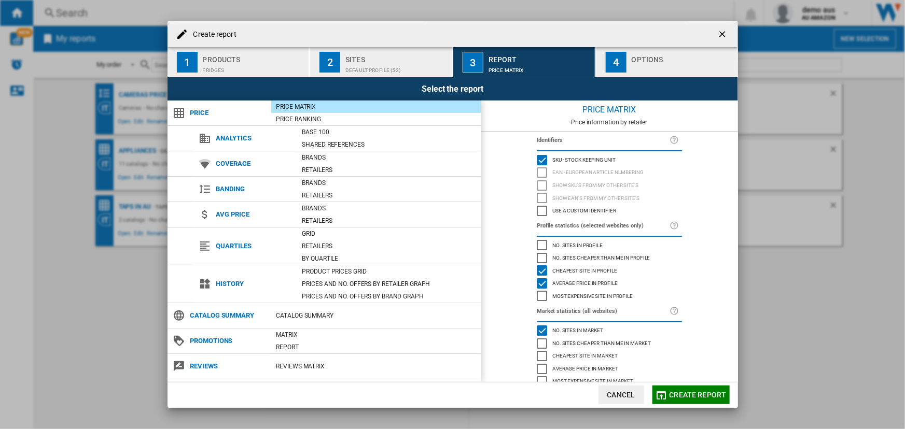
click at [652, 66] on div "button" at bounding box center [683, 67] width 102 height 11
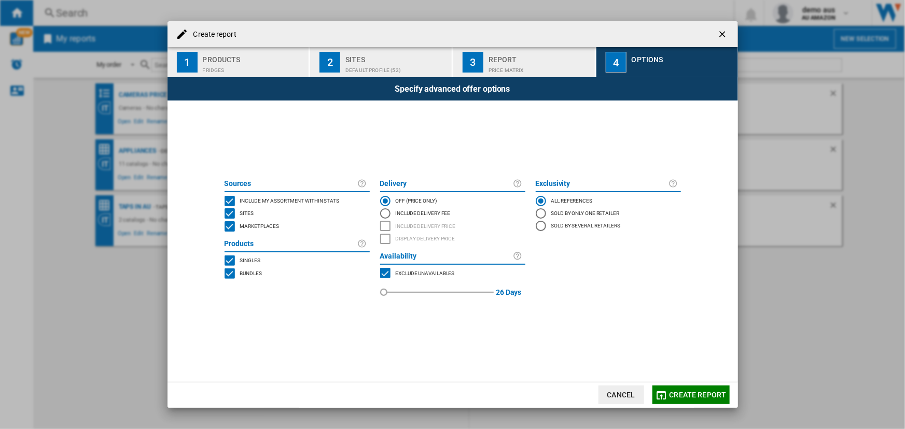
click at [386, 213] on div "Include Delivery Fee" at bounding box center [385, 213] width 10 height 10
click at [383, 224] on div "INCLUDE DELIVERY PRICE" at bounding box center [385, 226] width 10 height 10
click at [686, 394] on span "Create report" at bounding box center [697, 395] width 57 height 8
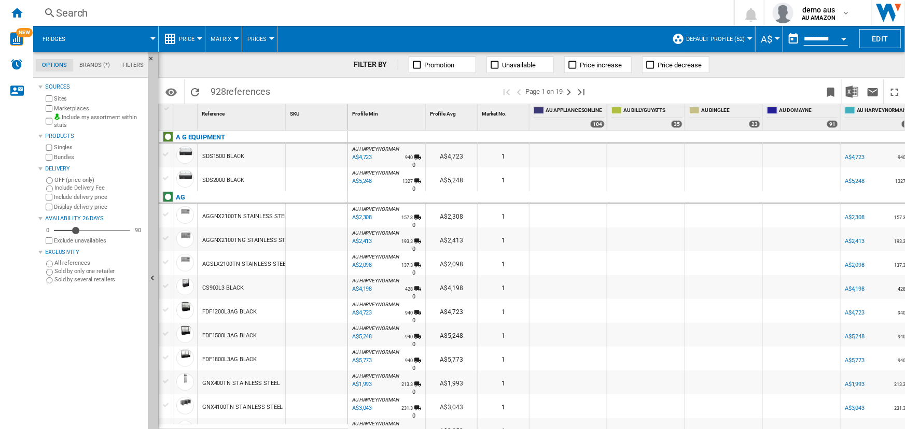
click at [88, 63] on md-tab-item "Brands (*)" at bounding box center [94, 65] width 43 height 12
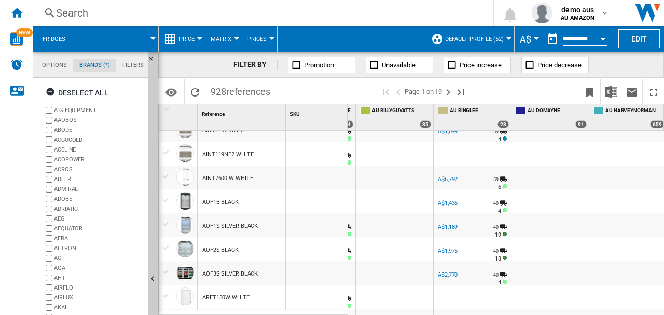
click at [599, 39] on button "Open calendar" at bounding box center [602, 37] width 19 height 19
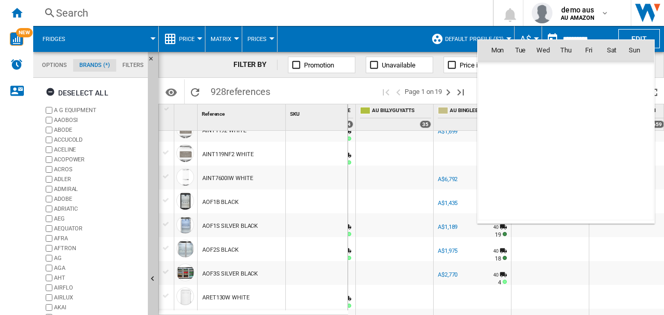
scroll to position [4947, 0]
click at [541, 95] on span "1" at bounding box center [543, 95] width 21 height 21
type input "**********"
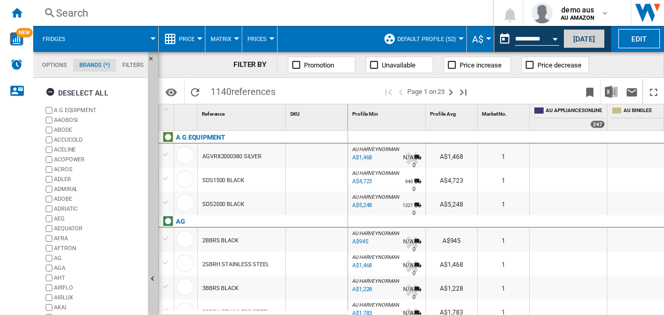
click at [585, 36] on button "[DATE]" at bounding box center [583, 38] width 41 height 19
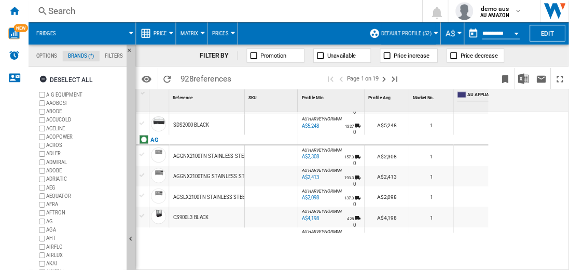
scroll to position [34, 0]
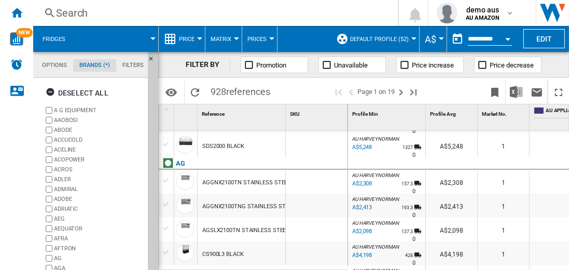
click at [199, 38] on div at bounding box center [199, 38] width 5 height 3
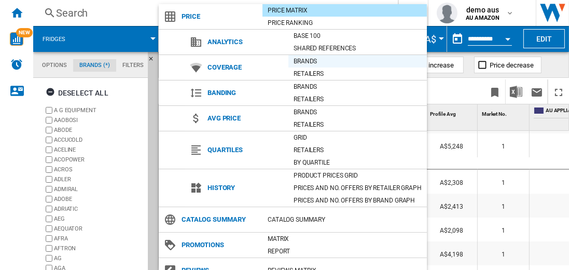
click at [318, 61] on div "Brands" at bounding box center [357, 61] width 138 height 10
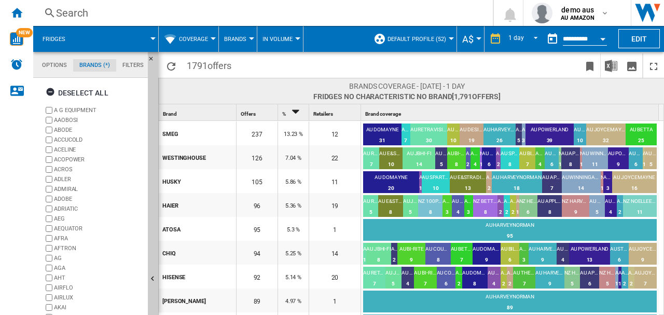
click at [208, 39] on span "Coverage" at bounding box center [193, 39] width 29 height 7
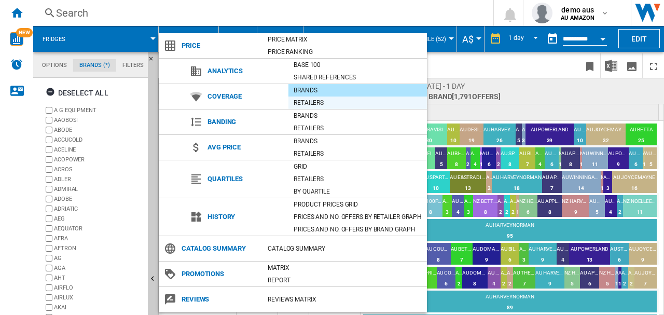
click at [302, 102] on div "Retailers" at bounding box center [357, 102] width 138 height 10
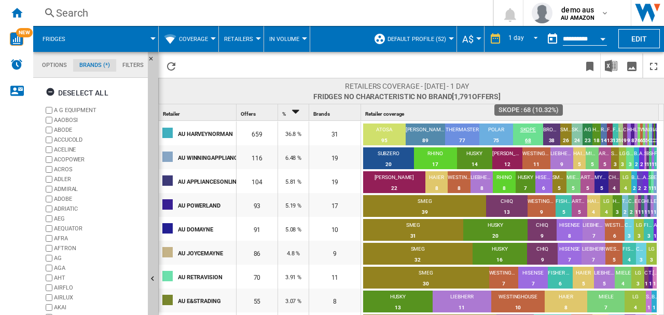
click at [527, 141] on div "68" at bounding box center [528, 140] width 30 height 10
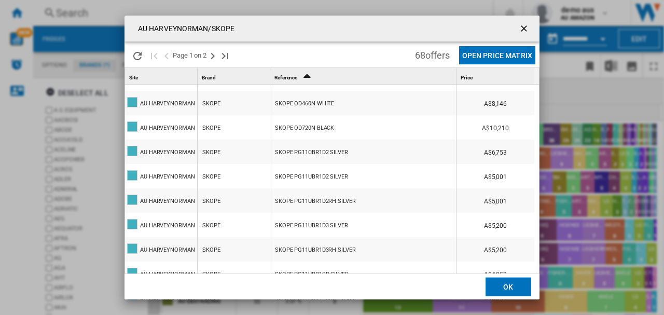
scroll to position [276, 0]
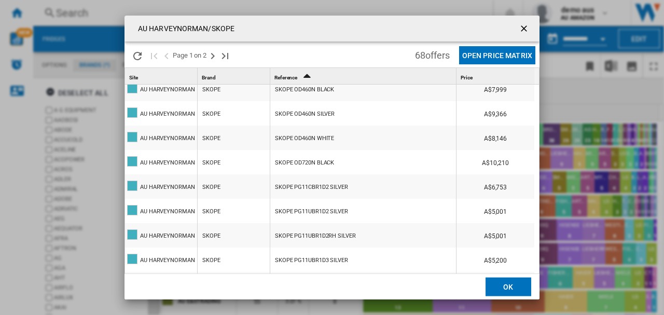
click at [524, 28] on ng-md-icon "getI18NText('BUTTONS.CLOSE_DIALOG')" at bounding box center [525, 29] width 12 height 12
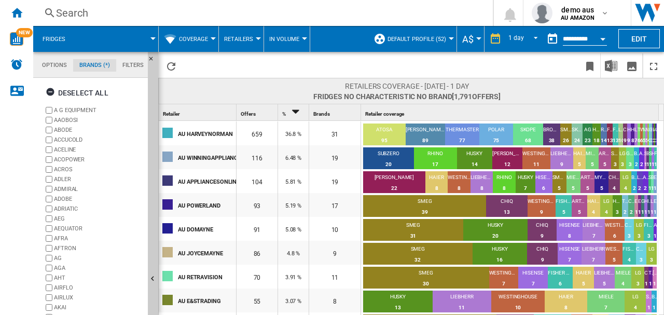
click at [192, 44] on button "Coverage" at bounding box center [196, 39] width 34 height 26
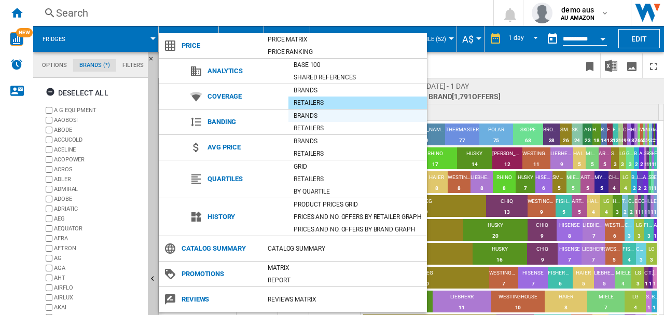
click at [314, 115] on div "Brands" at bounding box center [357, 115] width 138 height 10
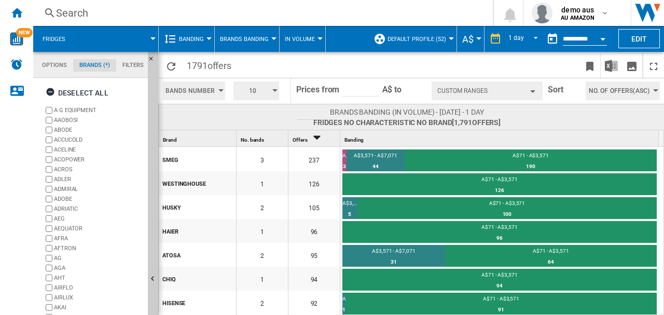
click at [271, 91] on button "10" at bounding box center [256, 90] width 46 height 19
click at [254, 122] on button "4" at bounding box center [257, 120] width 50 height 10
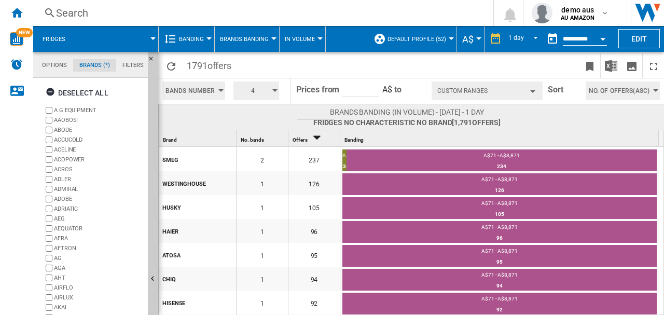
click at [537, 89] on button "Custom Ranges" at bounding box center [486, 90] width 111 height 19
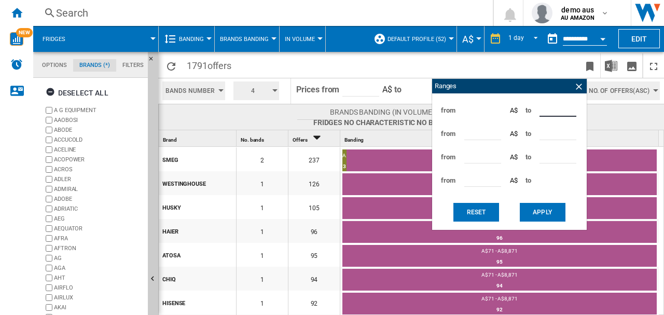
drag, startPoint x: 554, startPoint y: 109, endPoint x: 504, endPoint y: 111, distance: 49.8
click at [504, 111] on div "from ** A$ to ****" at bounding box center [509, 110] width 144 height 23
type input "****"
drag, startPoint x: 482, startPoint y: 134, endPoint x: 444, endPoint y: 130, distance: 37.6
click at [445, 132] on div "from **** A$ to *****" at bounding box center [509, 133] width 144 height 23
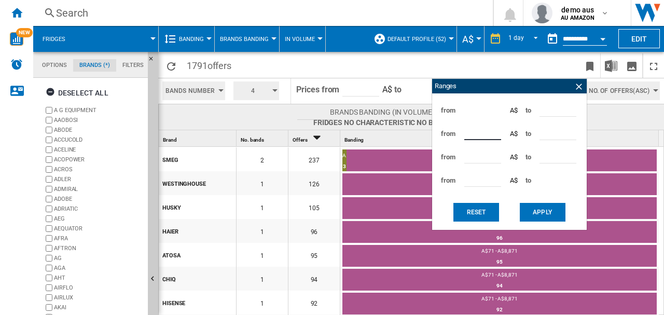
type input "****"
drag, startPoint x: 561, startPoint y: 132, endPoint x: 523, endPoint y: 130, distance: 38.4
click at [523, 130] on div "from **** A$ to *****" at bounding box center [509, 133] width 144 height 23
type input "****"
drag, startPoint x: 484, startPoint y: 153, endPoint x: 412, endPoint y: 158, distance: 72.7
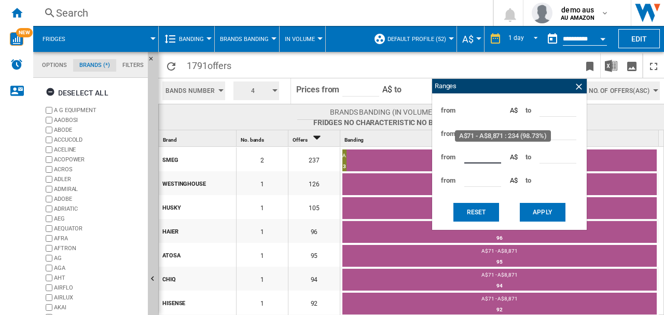
click at [411, 159] on div "1791 offers Bands Number Bands Number Bands Amount 4 3 4 5 6 7 8 9 10 A$" at bounding box center [411, 183] width 506 height 263
type input "****"
drag, startPoint x: 558, startPoint y: 156, endPoint x: 521, endPoint y: 156, distance: 36.8
click at [521, 156] on div "from **** A$ to *****" at bounding box center [509, 156] width 144 height 23
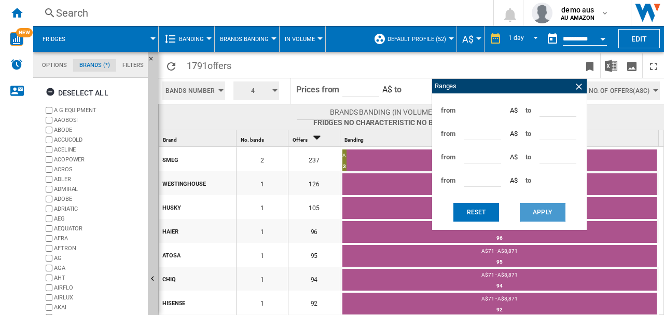
click at [538, 214] on button "Apply" at bounding box center [543, 212] width 46 height 19
click at [540, 215] on button "Apply" at bounding box center [543, 212] width 46 height 19
click at [535, 212] on button "Apply" at bounding box center [543, 212] width 46 height 19
click at [580, 85] on ng-md-icon at bounding box center [579, 86] width 10 height 10
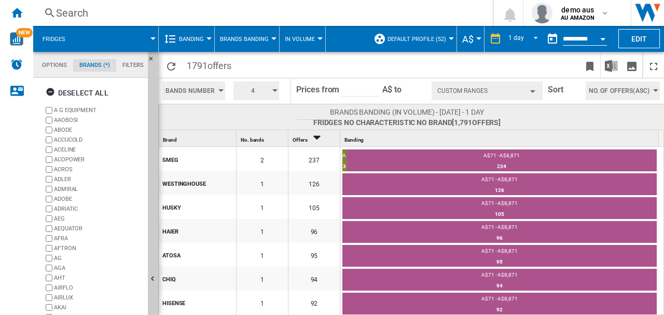
click at [199, 37] on span "Banding" at bounding box center [191, 39] width 25 height 7
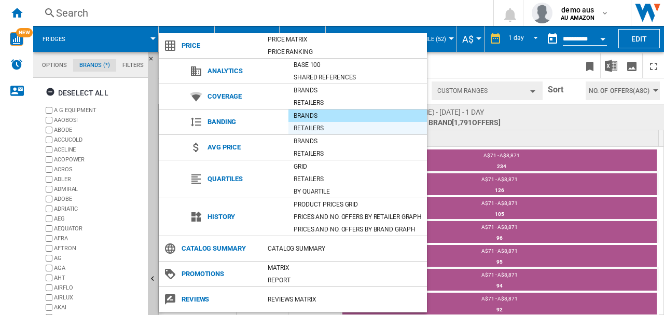
click at [304, 129] on div "Retailers" at bounding box center [357, 128] width 138 height 10
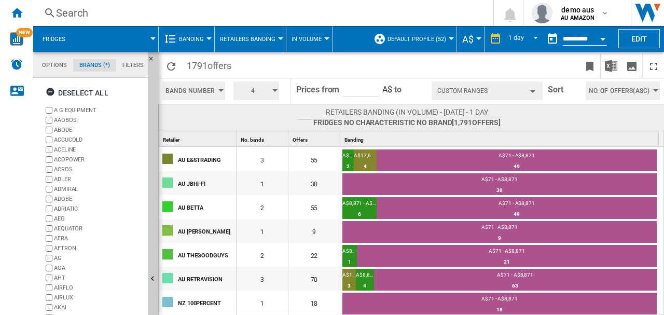
click at [197, 40] on span "Banding" at bounding box center [191, 39] width 25 height 7
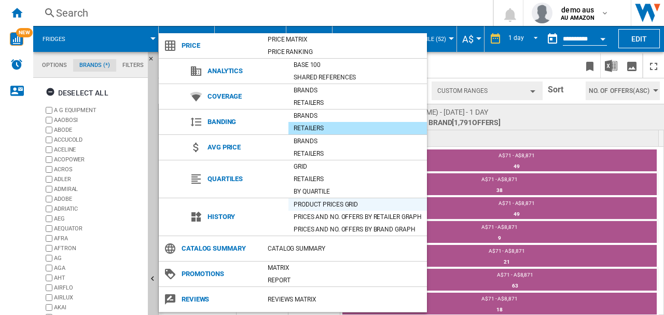
click at [319, 204] on div "Product prices grid" at bounding box center [357, 204] width 138 height 10
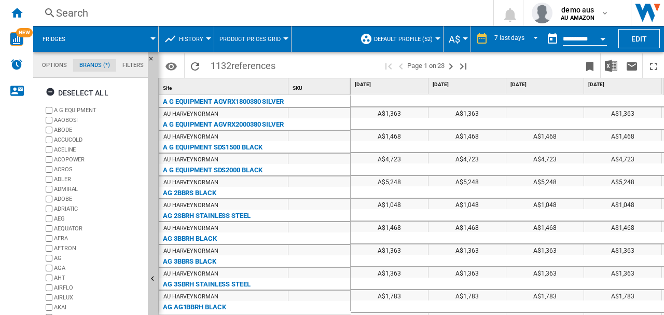
click at [206, 39] on button "History" at bounding box center [194, 39] width 30 height 26
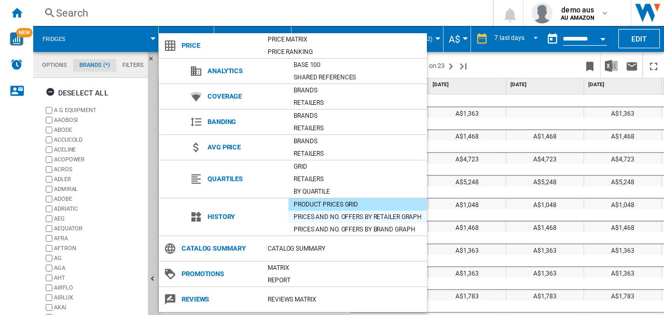
click at [318, 215] on div "Prices and No. offers by retailer graph" at bounding box center [357, 217] width 138 height 10
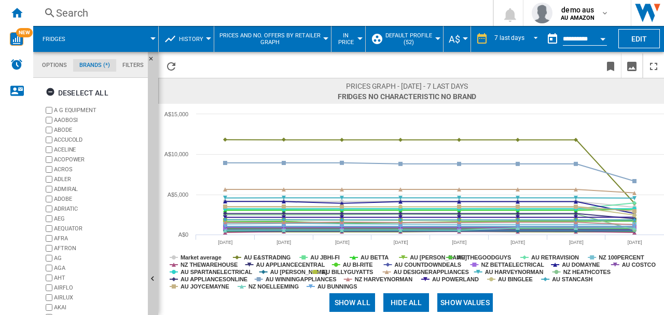
click at [205, 39] on button "History" at bounding box center [194, 39] width 30 height 26
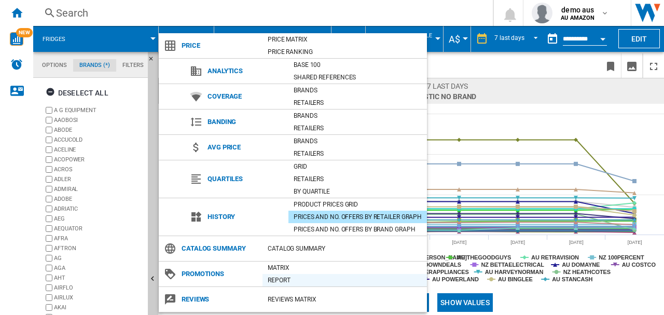
click at [294, 276] on div "Report" at bounding box center [344, 280] width 164 height 10
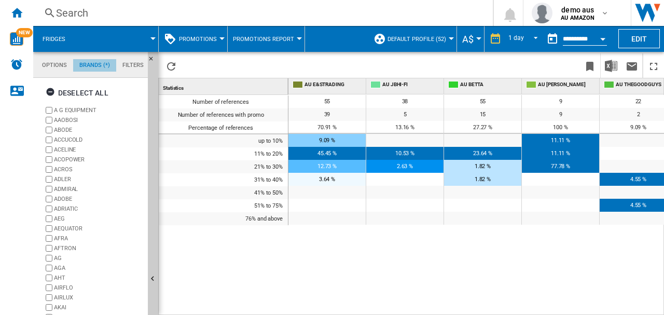
click at [100, 64] on md-tab-item "Brands (*)" at bounding box center [94, 65] width 43 height 12
click at [51, 91] on ng-md-icon "button" at bounding box center [52, 93] width 12 height 12
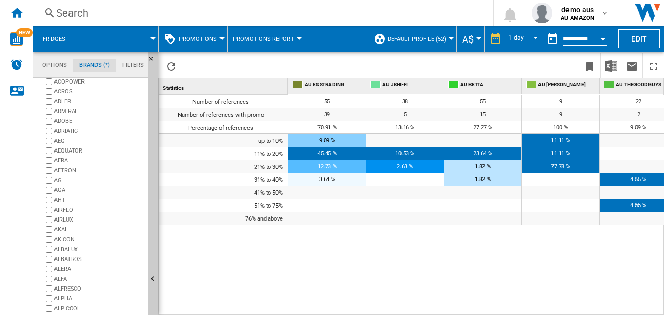
scroll to position [103, 0]
click at [62, 305] on div "+Show all" at bounding box center [94, 304] width 100 height 8
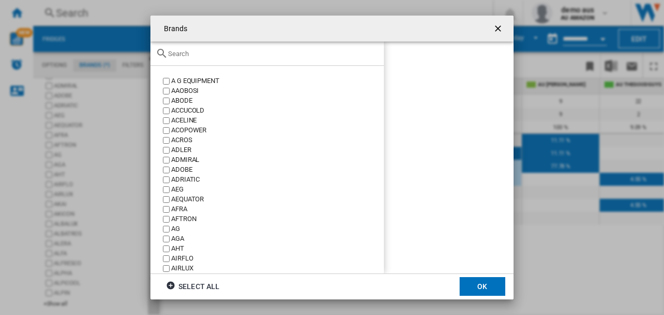
click at [187, 53] on input "text" at bounding box center [273, 54] width 211 height 8
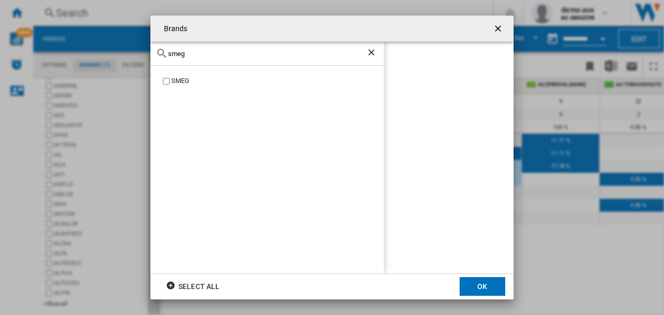
type input "smeg"
click at [484, 286] on button "OK" at bounding box center [482, 286] width 46 height 19
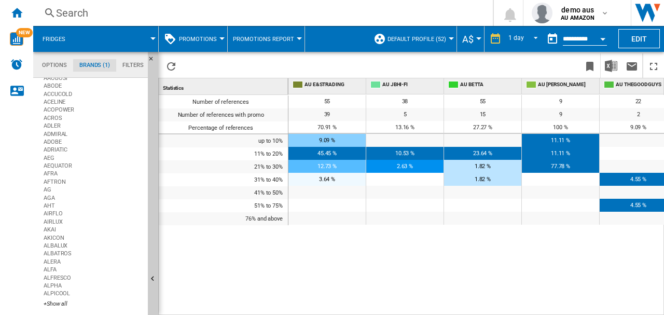
scroll to position [0, 0]
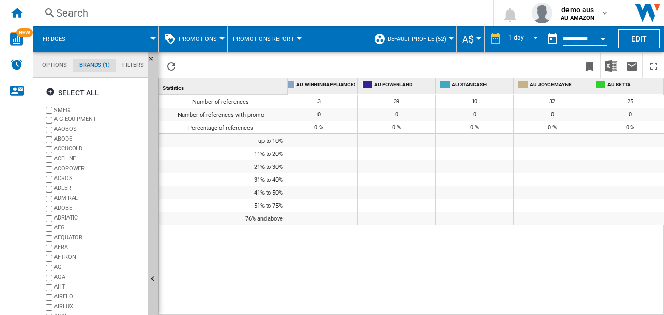
scroll to position [0, 557]
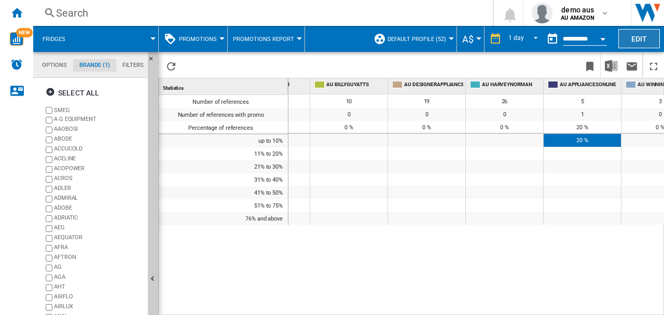
click at [640, 38] on button "Edit" at bounding box center [638, 38] width 41 height 19
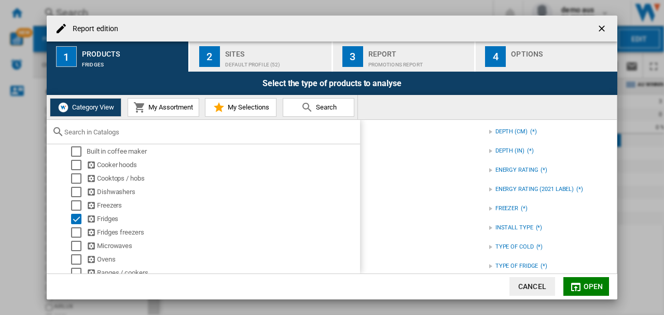
scroll to position [377, 0]
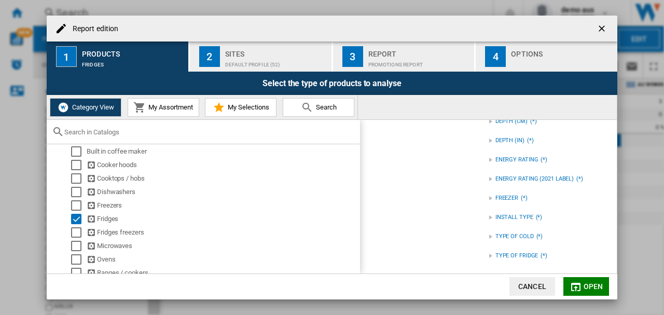
click at [488, 256] on div "Report edition ..." at bounding box center [490, 256] width 4 height 4
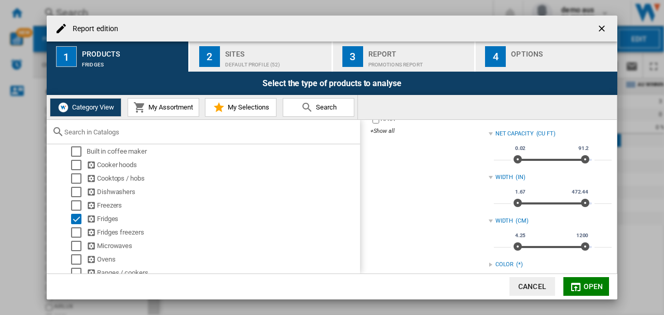
scroll to position [204, 0]
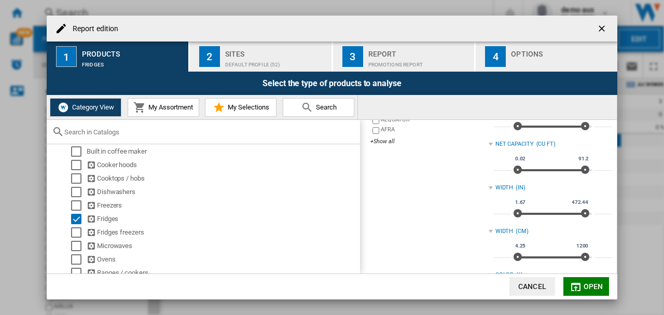
click at [534, 288] on button "Cancel" at bounding box center [532, 286] width 46 height 19
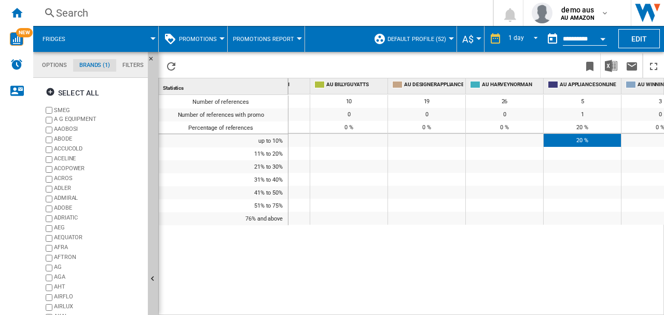
click at [214, 36] on span "Promotions" at bounding box center [198, 39] width 38 height 7
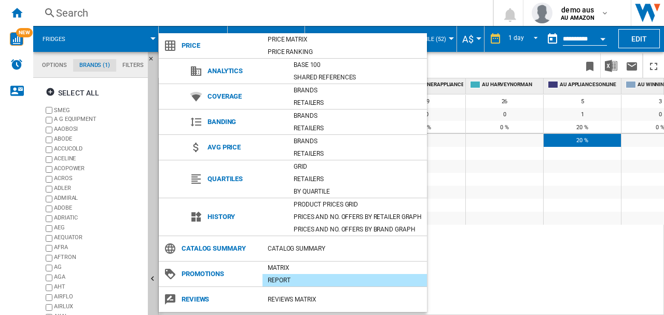
click at [130, 19] on md-backdrop at bounding box center [332, 157] width 664 height 315
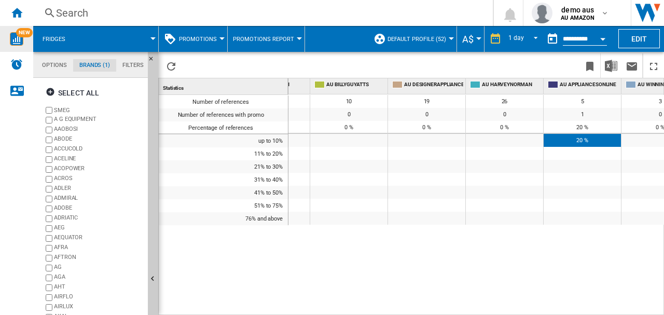
click at [20, 36] on span "NEW" at bounding box center [24, 32] width 17 height 9
click at [210, 40] on span "Promotions" at bounding box center [198, 39] width 38 height 7
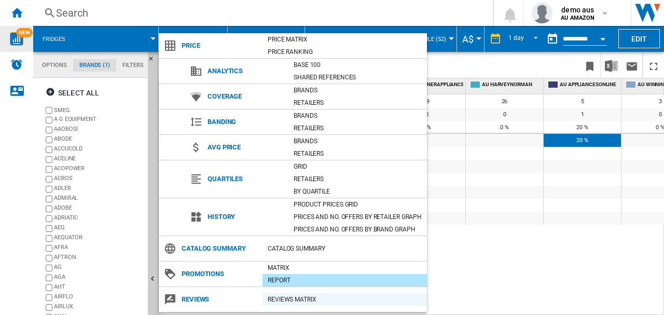
click at [286, 298] on div "REVIEWS Matrix" at bounding box center [344, 299] width 164 height 10
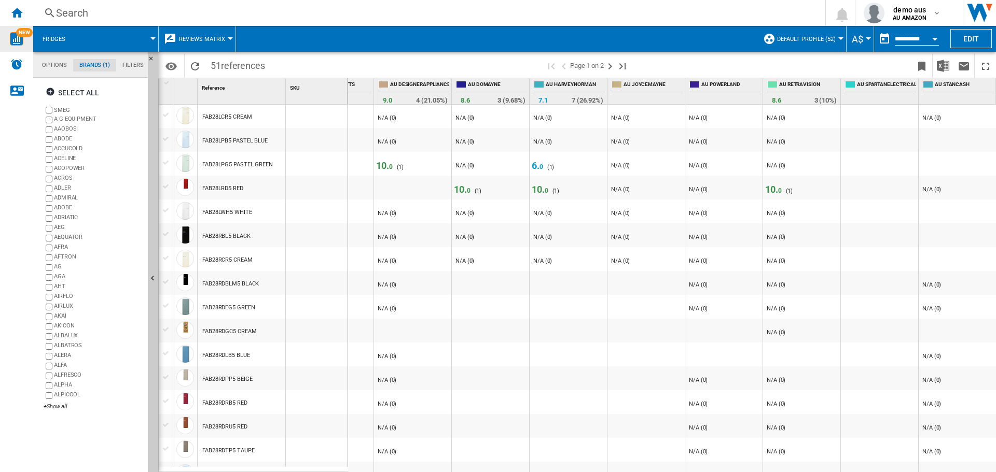
scroll to position [415, 0]
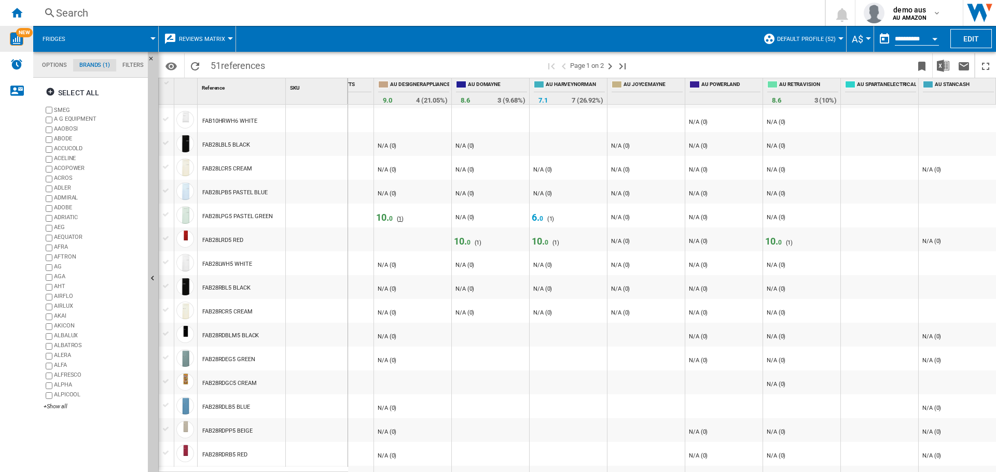
click at [398, 218] on span "1" at bounding box center [399, 219] width 3 height 7
click at [197, 38] on span "Reviews Matrix" at bounding box center [202, 39] width 46 height 7
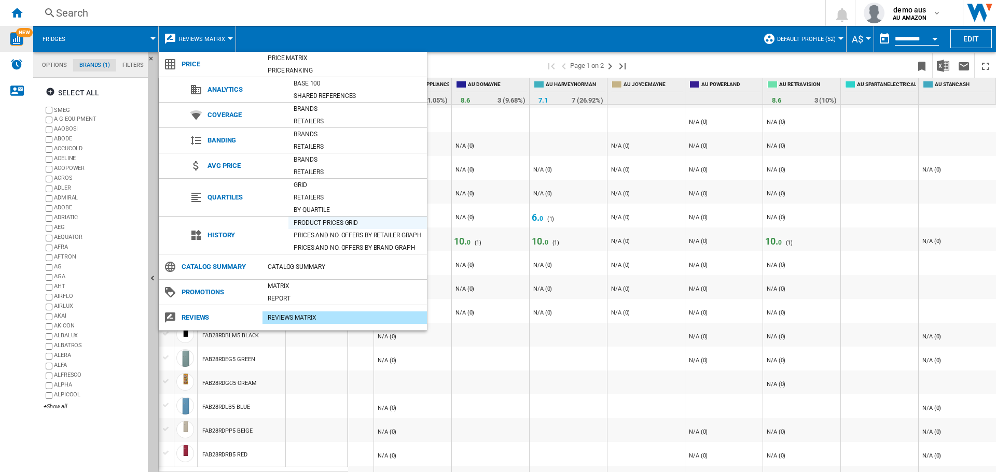
click at [316, 220] on div "Product prices grid" at bounding box center [357, 223] width 138 height 10
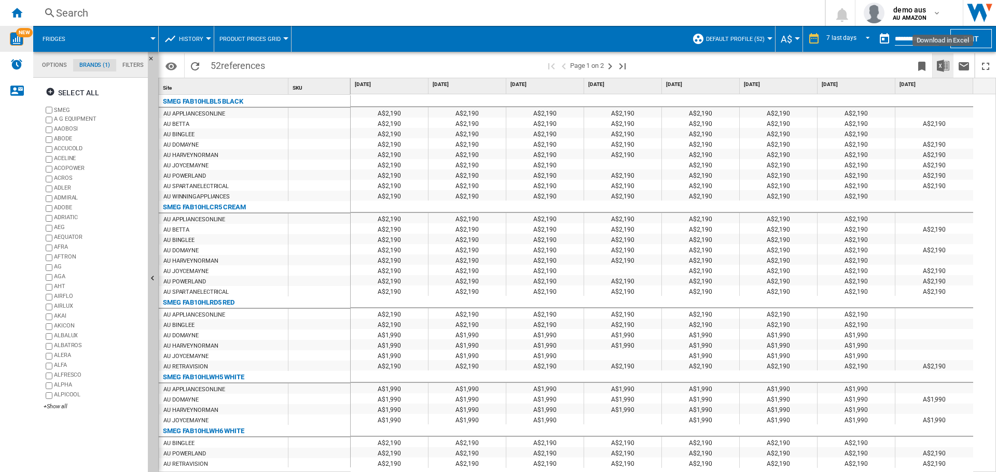
click at [904, 65] on img "Download in Excel" at bounding box center [943, 66] width 12 height 12
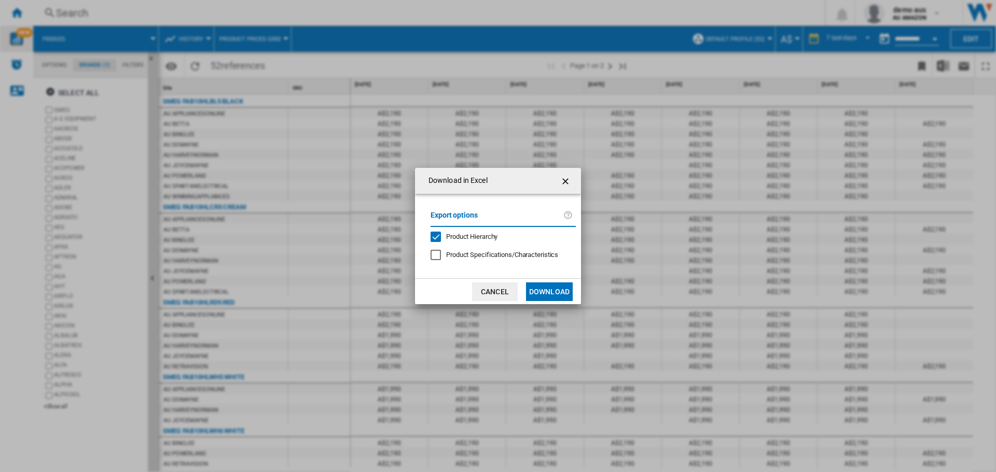
click at [503, 285] on button "Cancel" at bounding box center [495, 292] width 46 height 19
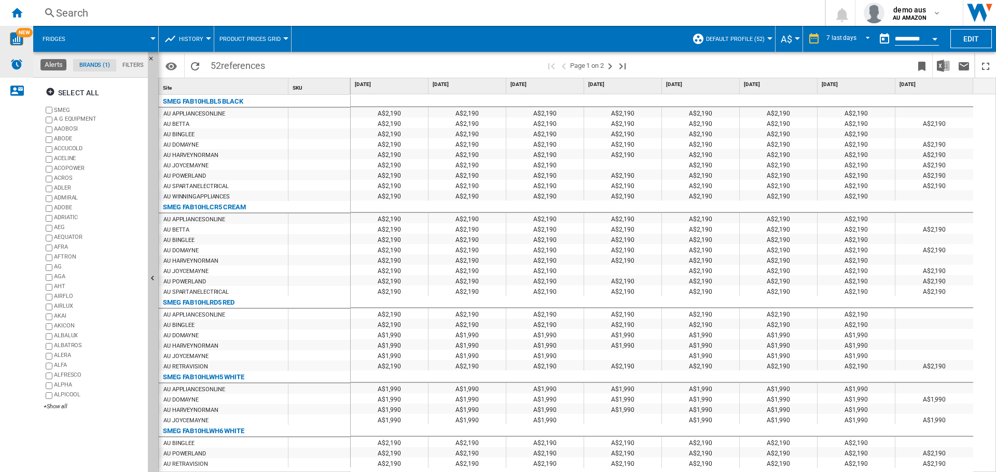
click at [16, 64] on img "Alerts" at bounding box center [16, 64] width 12 height 12
click at [169, 66] on md-icon "Options" at bounding box center [171, 66] width 12 height 12
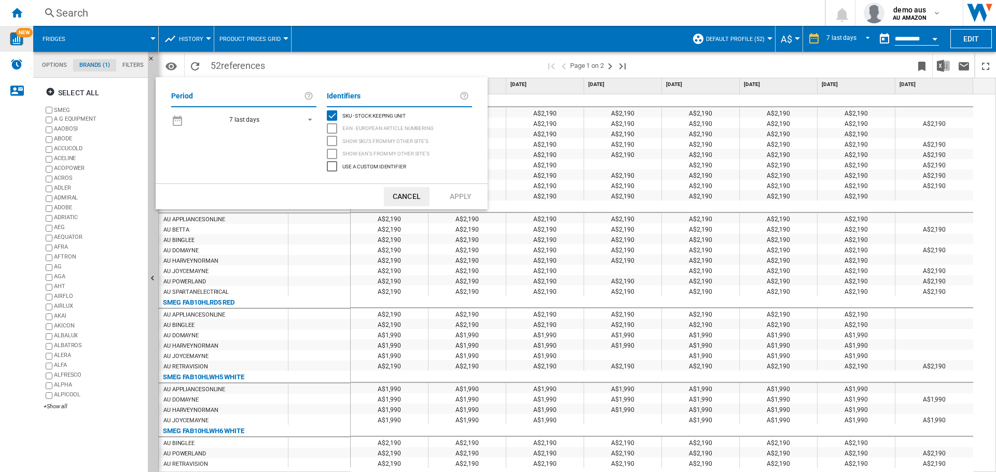
click at [416, 198] on button "Cancel" at bounding box center [407, 196] width 46 height 19
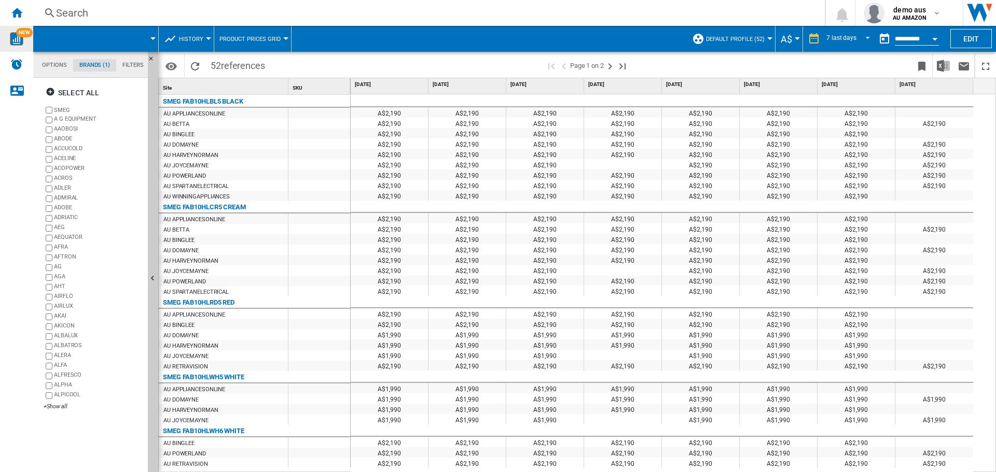
click at [206, 37] on div at bounding box center [208, 38] width 5 height 3
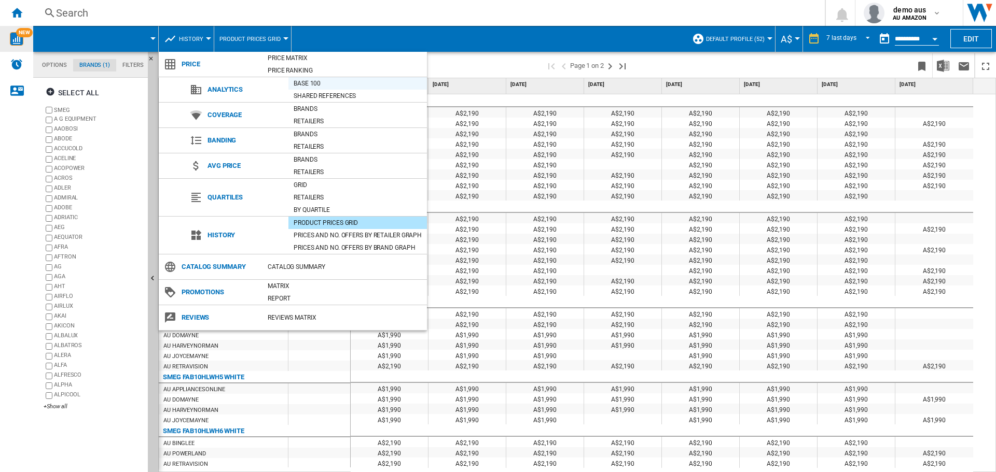
click at [311, 83] on div "Base 100" at bounding box center [357, 83] width 138 height 10
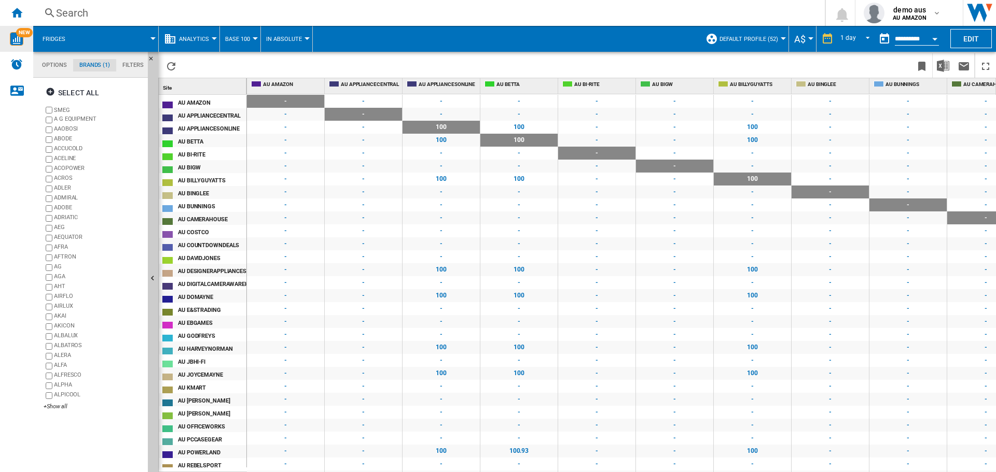
click at [425, 142] on span "100" at bounding box center [440, 140] width 77 height 13
click at [424, 140] on span "100" at bounding box center [440, 140] width 77 height 13
click at [428, 180] on span "100" at bounding box center [440, 179] width 77 height 13
click at [270, 179] on span "-" at bounding box center [285, 179] width 77 height 13
click at [48, 90] on ng-md-icon "button" at bounding box center [52, 93] width 12 height 12
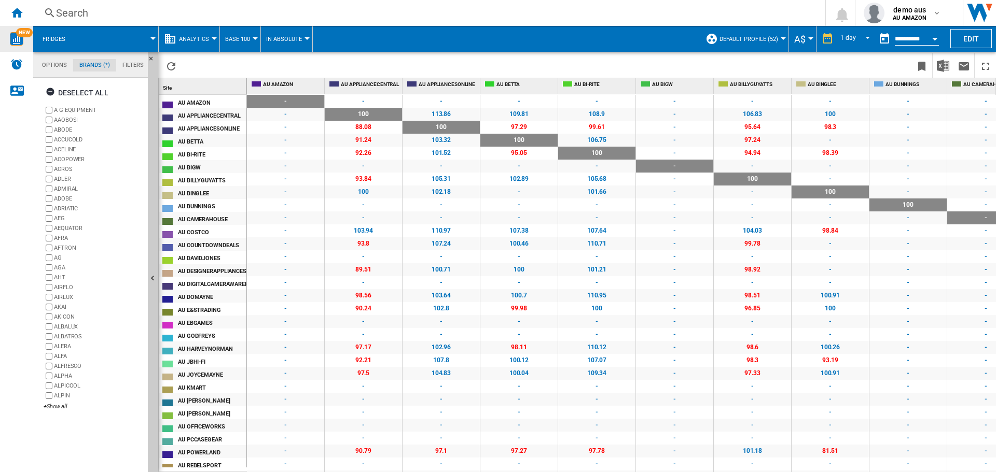
click at [373, 128] on span "88.08" at bounding box center [363, 127] width 77 height 13
click at [214, 128] on div "AU APPLIANCESONLINE" at bounding box center [212, 127] width 68 height 11
click at [518, 127] on span "97.29" at bounding box center [518, 127] width 77 height 13
click at [518, 230] on span "107.38" at bounding box center [518, 231] width 77 height 13
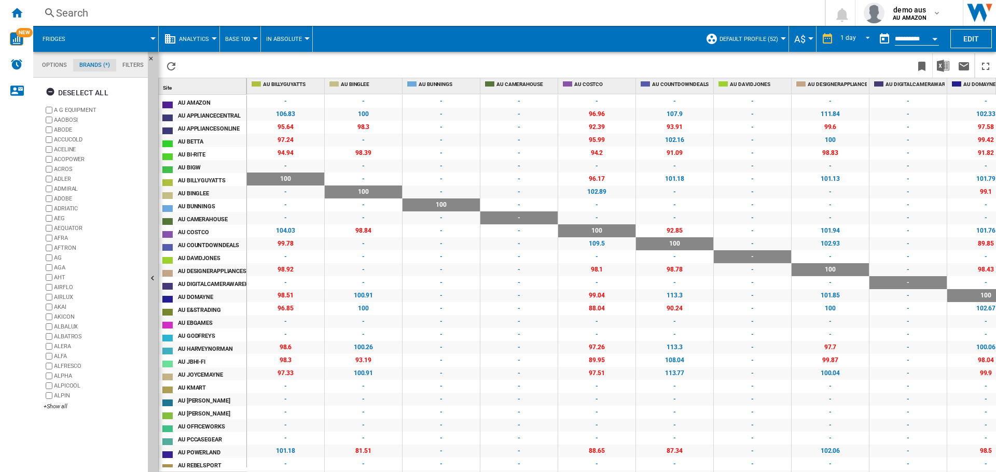
scroll to position [0, 622]
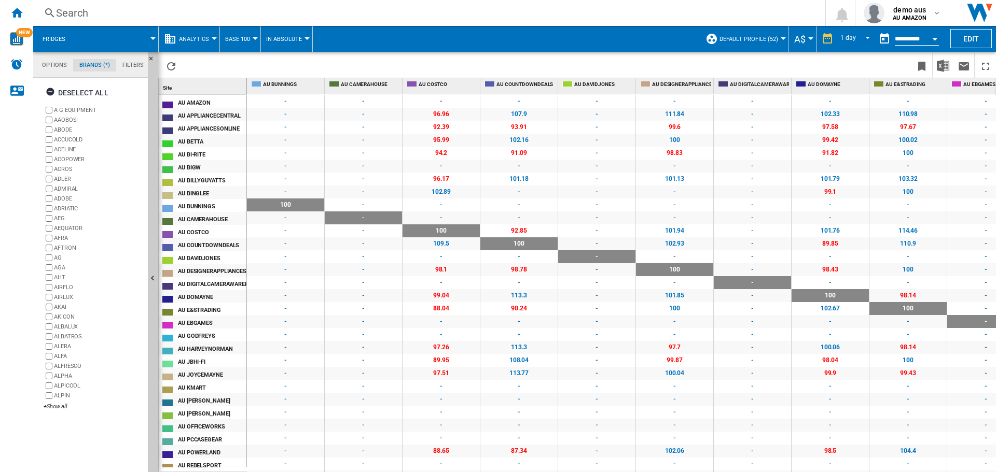
click at [206, 38] on span "Analytics" at bounding box center [194, 39] width 30 height 7
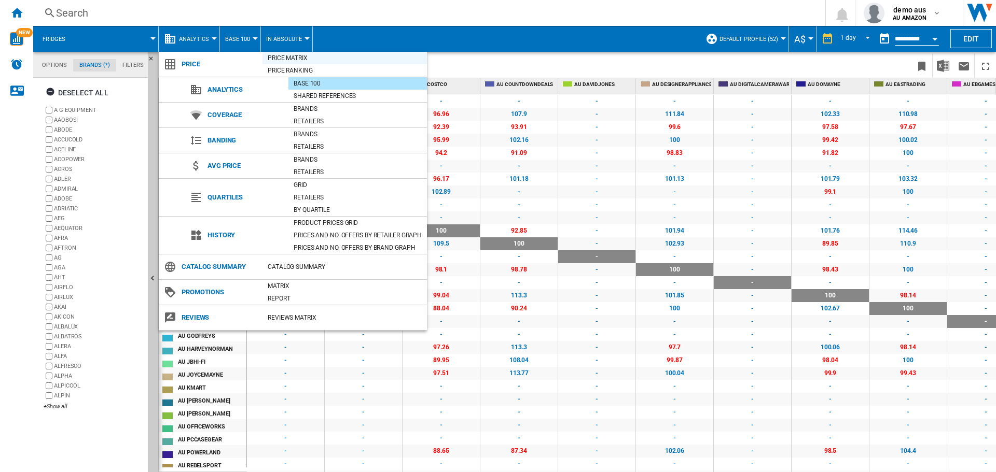
click at [294, 57] on div "Price Matrix" at bounding box center [344, 58] width 164 height 10
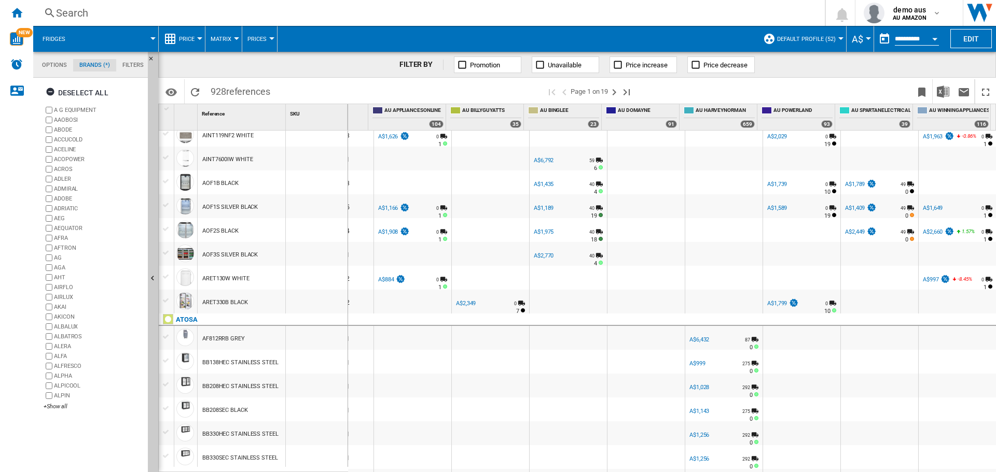
scroll to position [674, 0]
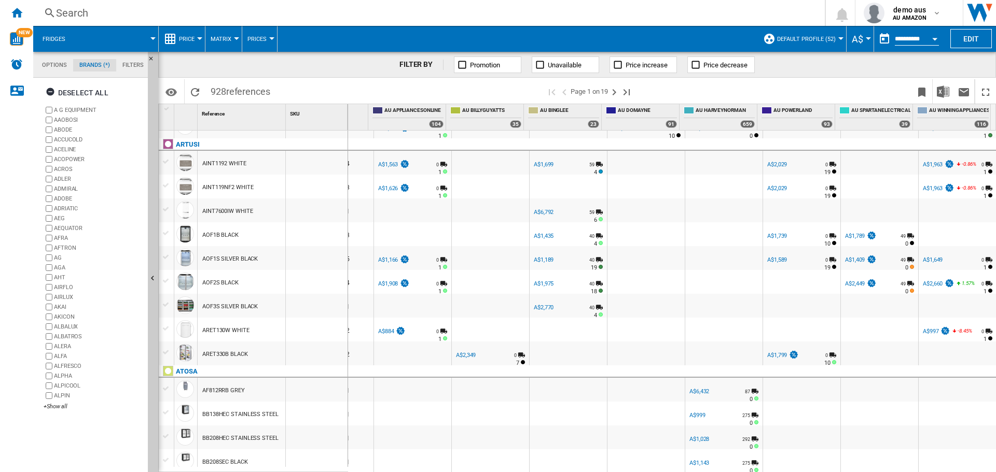
click at [849, 233] on div "A$1,789" at bounding box center [855, 236] width 20 height 7
click at [961, 40] on button "Edit" at bounding box center [970, 38] width 41 height 19
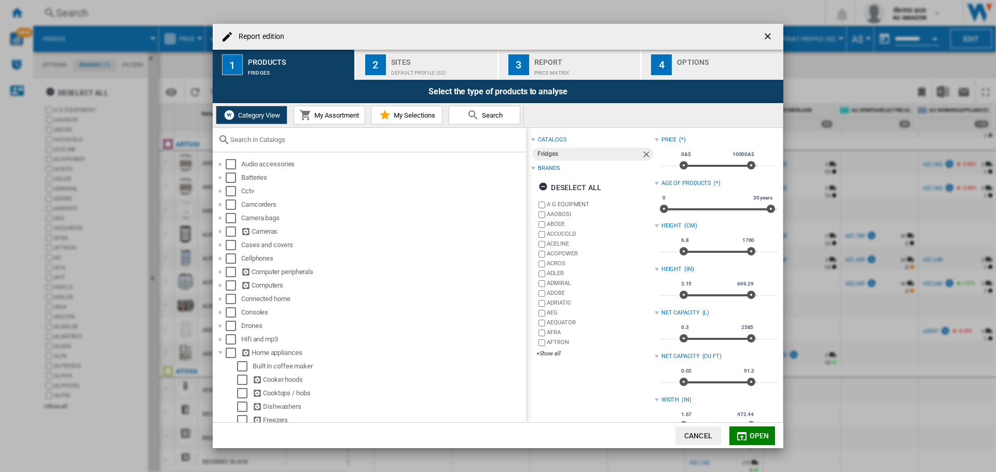
click at [702, 436] on button "Cancel" at bounding box center [698, 436] width 46 height 19
